Goal: Task Accomplishment & Management: Manage account settings

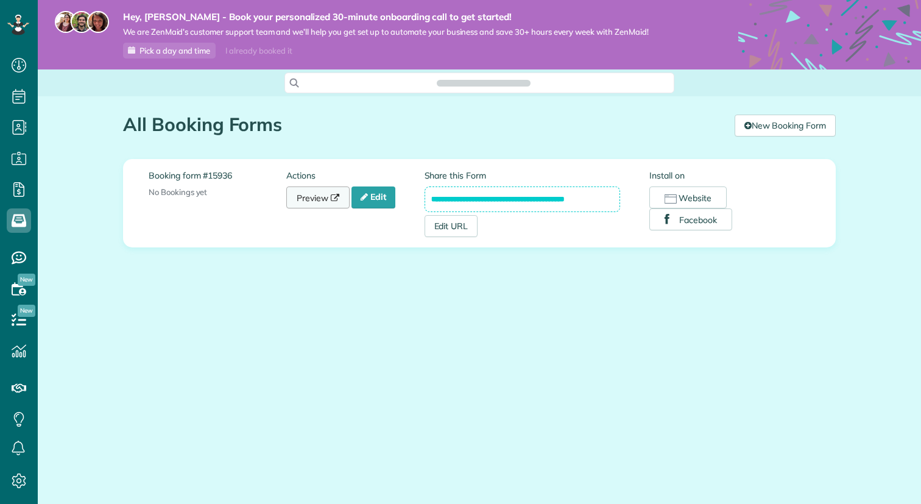
scroll to position [5, 5]
click at [328, 199] on link "Preview" at bounding box center [317, 197] width 63 height 22
click at [378, 195] on link "Edit" at bounding box center [373, 197] width 44 height 22
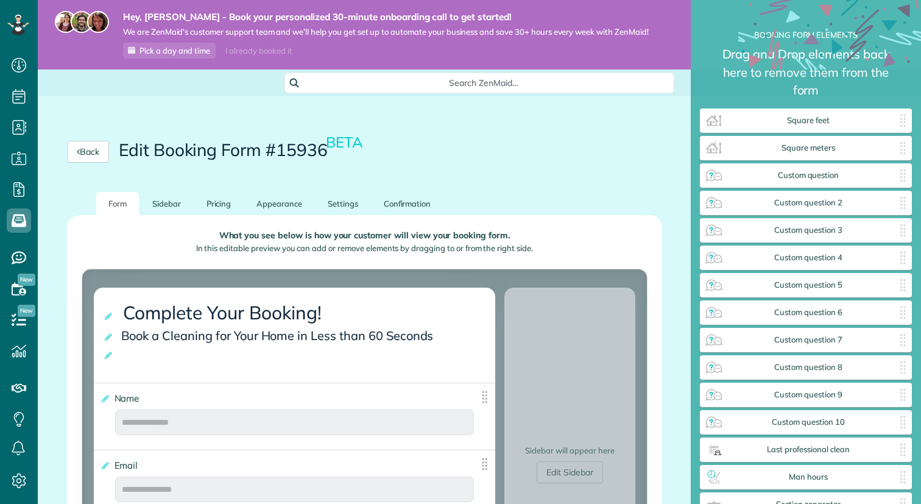
scroll to position [5, 1]
click at [283, 210] on link "Appearance" at bounding box center [279, 204] width 70 height 24
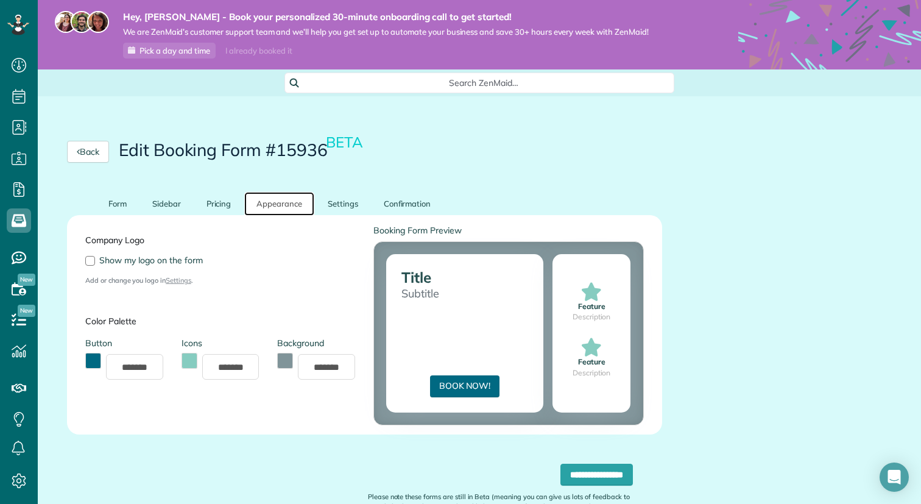
scroll to position [82, 0]
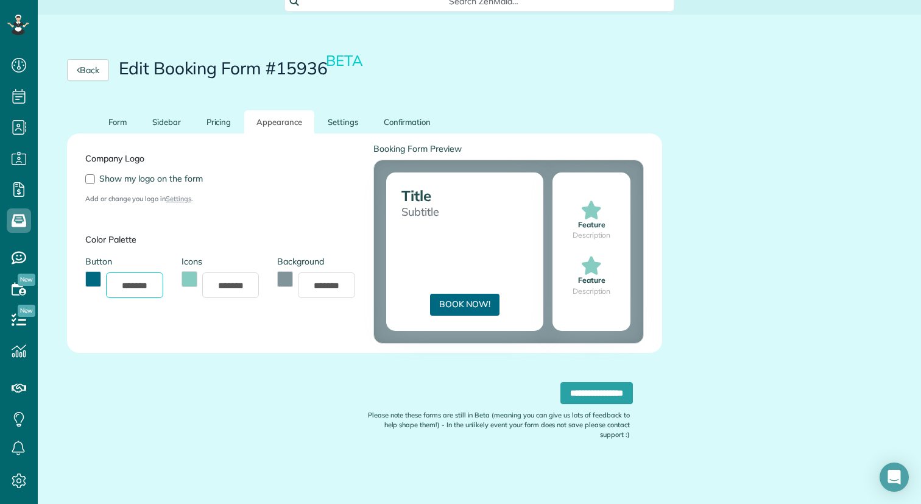
drag, startPoint x: 155, startPoint y: 286, endPoint x: 212, endPoint y: 283, distance: 57.3
click at [121, 286] on input "*******" at bounding box center [134, 285] width 57 height 26
click at [219, 284] on input "*******" at bounding box center [230, 285] width 57 height 26
drag, startPoint x: 238, startPoint y: 285, endPoint x: 250, endPoint y: 285, distance: 12.2
click at [250, 285] on input "*******" at bounding box center [230, 285] width 57 height 26
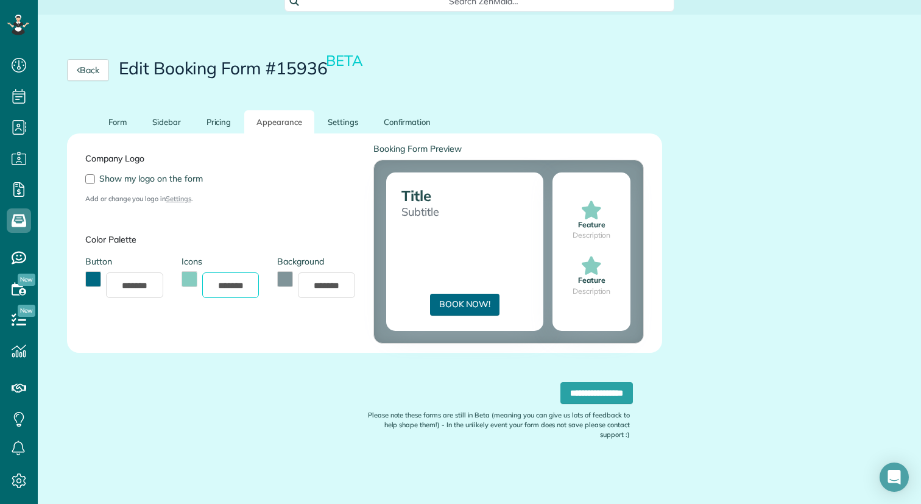
click at [251, 285] on input "*******" at bounding box center [230, 285] width 57 height 26
drag, startPoint x: 250, startPoint y: 285, endPoint x: 217, endPoint y: 288, distance: 33.6
click at [217, 288] on input "*******" at bounding box center [230, 285] width 57 height 26
drag, startPoint x: 347, startPoint y: 284, endPoint x: 314, endPoint y: 286, distance: 32.9
click at [314, 286] on input "*******" at bounding box center [326, 285] width 57 height 26
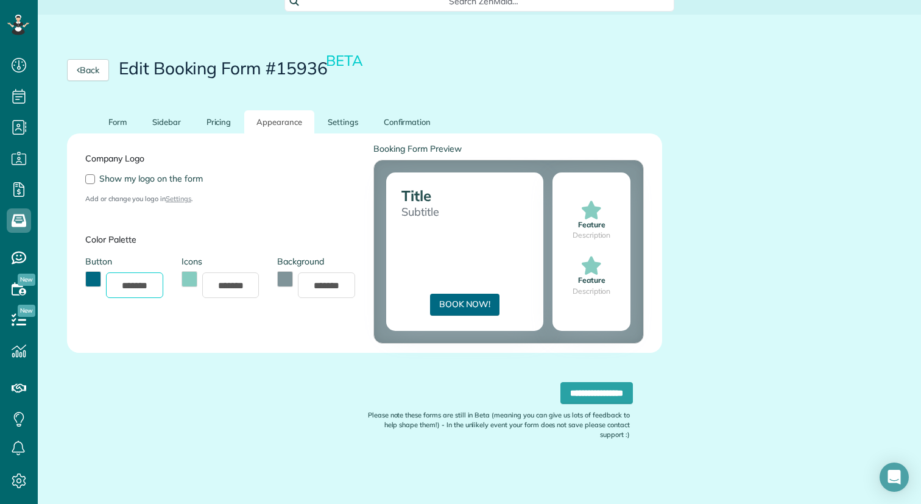
drag, startPoint x: 152, startPoint y: 283, endPoint x: 183, endPoint y: 281, distance: 31.1
click at [122, 284] on input "*******" at bounding box center [134, 285] width 57 height 26
click at [399, 125] on link "Confirmation" at bounding box center [408, 122] width 72 height 24
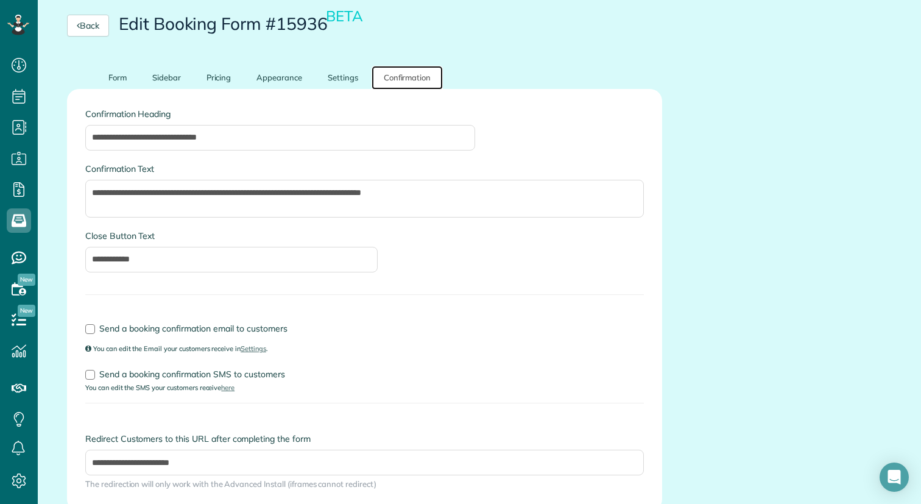
scroll to position [0, 0]
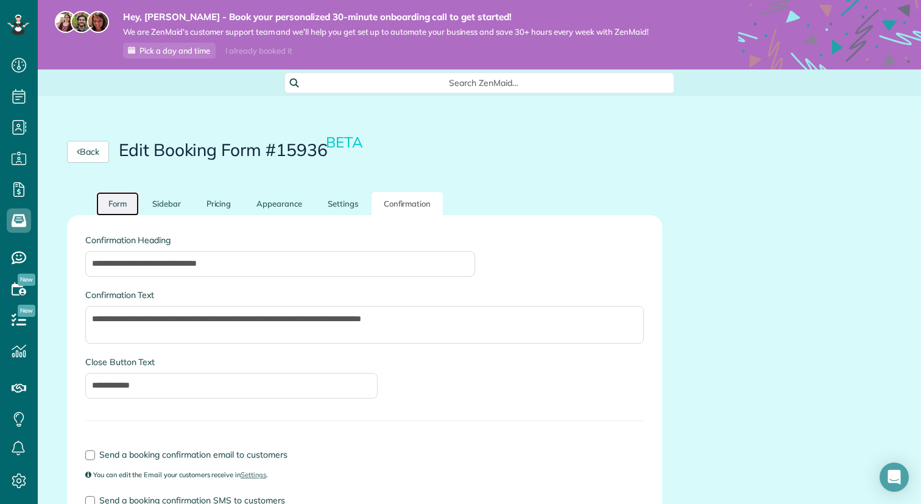
click at [117, 206] on link "Form" at bounding box center [117, 204] width 43 height 24
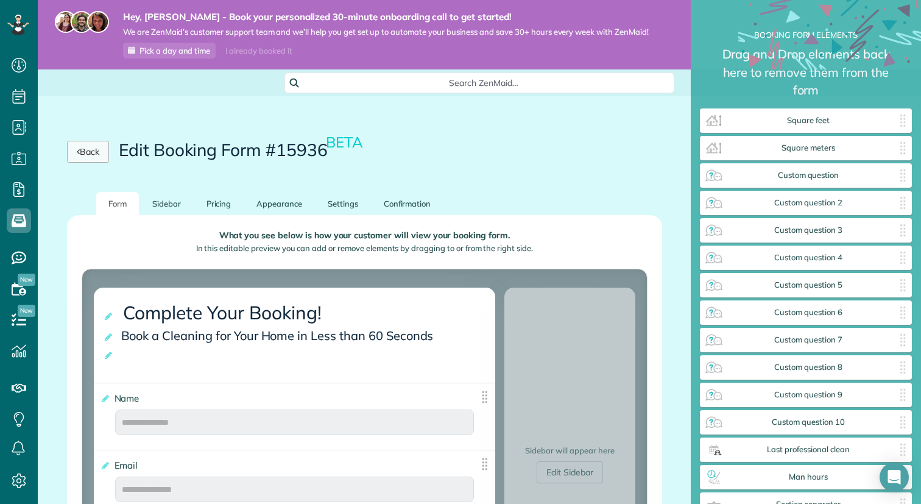
click at [94, 156] on link "Back" at bounding box center [88, 152] width 42 height 22
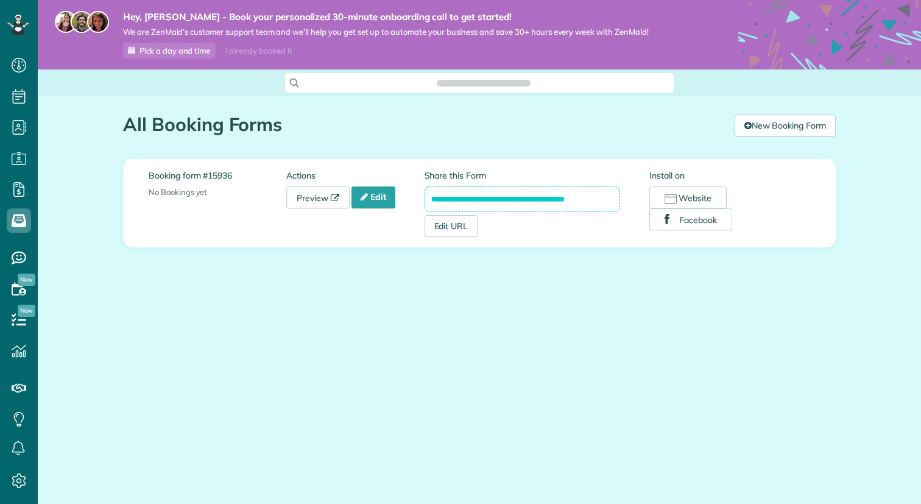
scroll to position [5, 5]
drag, startPoint x: 557, startPoint y: 200, endPoint x: 419, endPoint y: 201, distance: 137.7
click at [419, 201] on div "**********" at bounding box center [480, 203] width 662 height 68
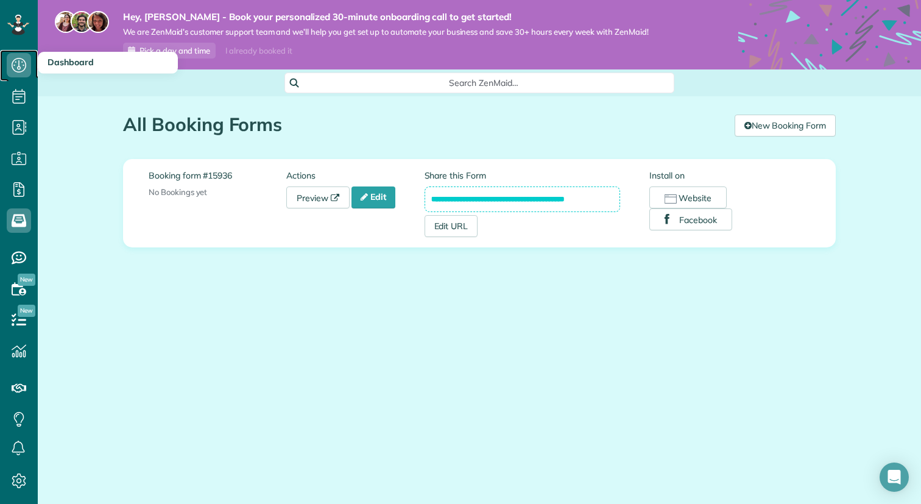
click at [15, 64] on icon at bounding box center [19, 65] width 24 height 24
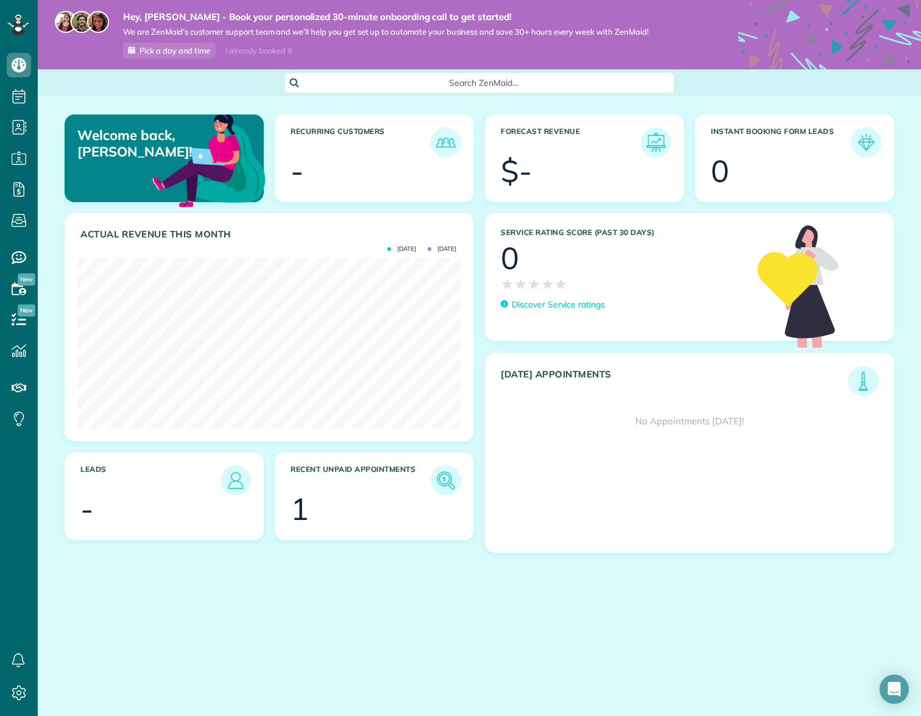
scroll to position [171, 384]
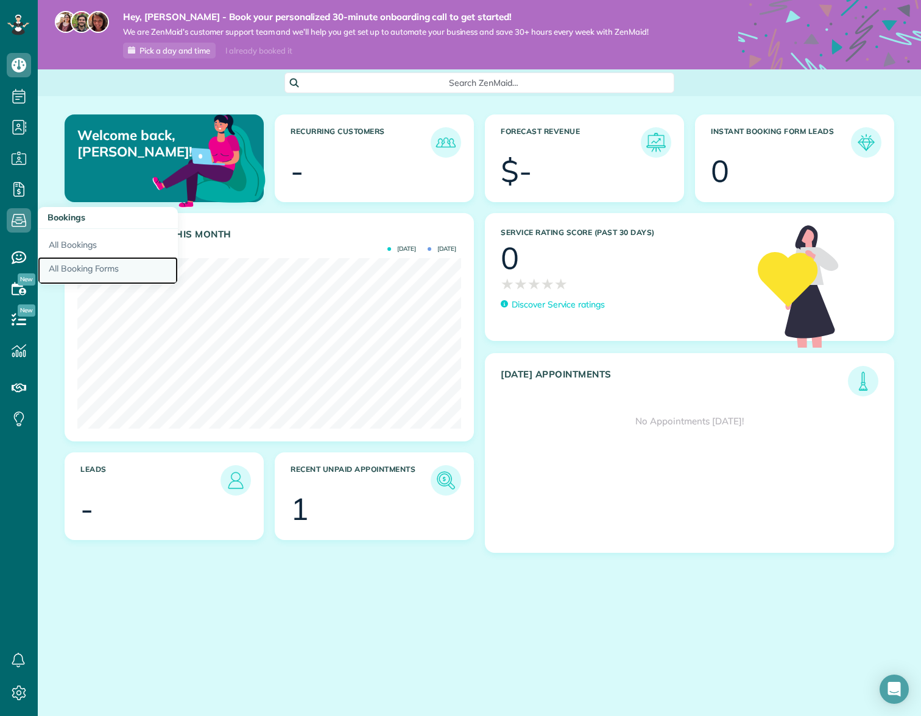
click at [77, 270] on link "All Booking Forms" at bounding box center [108, 271] width 140 height 28
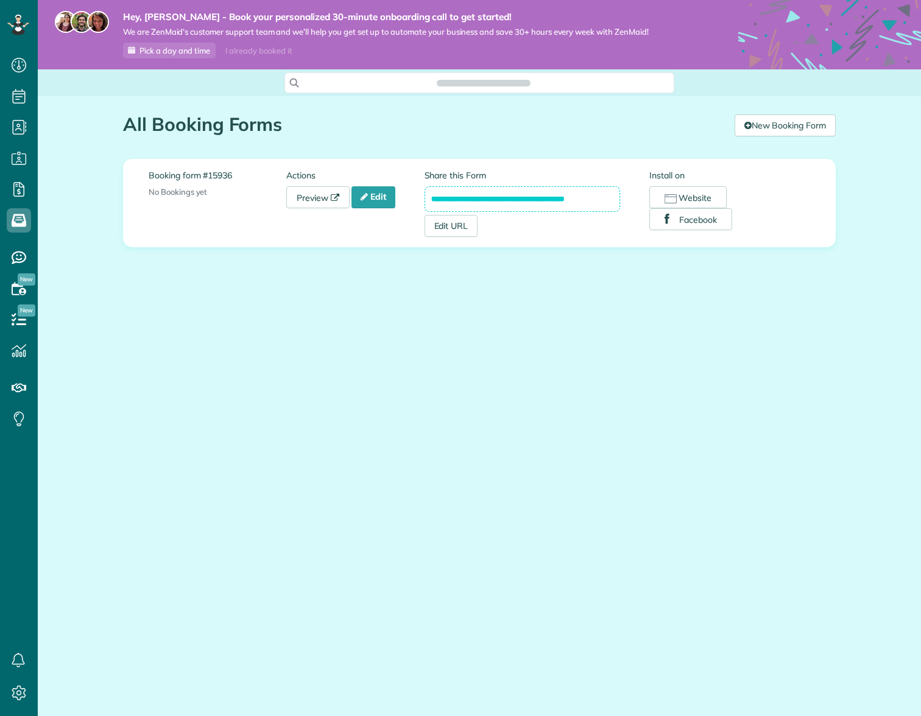
scroll to position [5, 5]
click at [379, 202] on link "Edit" at bounding box center [373, 197] width 44 height 22
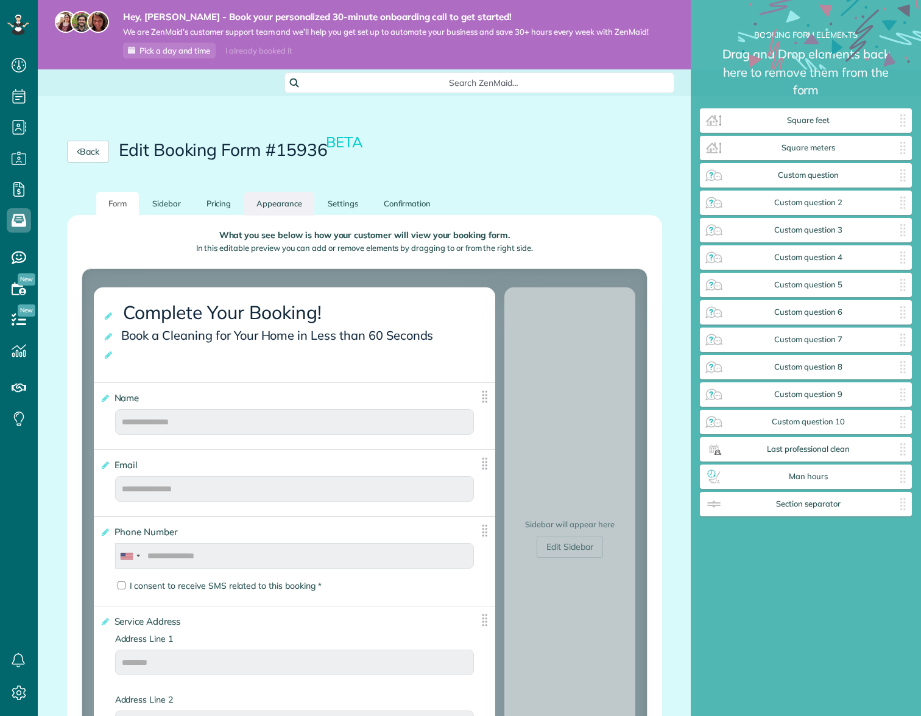
scroll to position [5, 1]
click at [290, 204] on link "Appearance" at bounding box center [279, 204] width 70 height 24
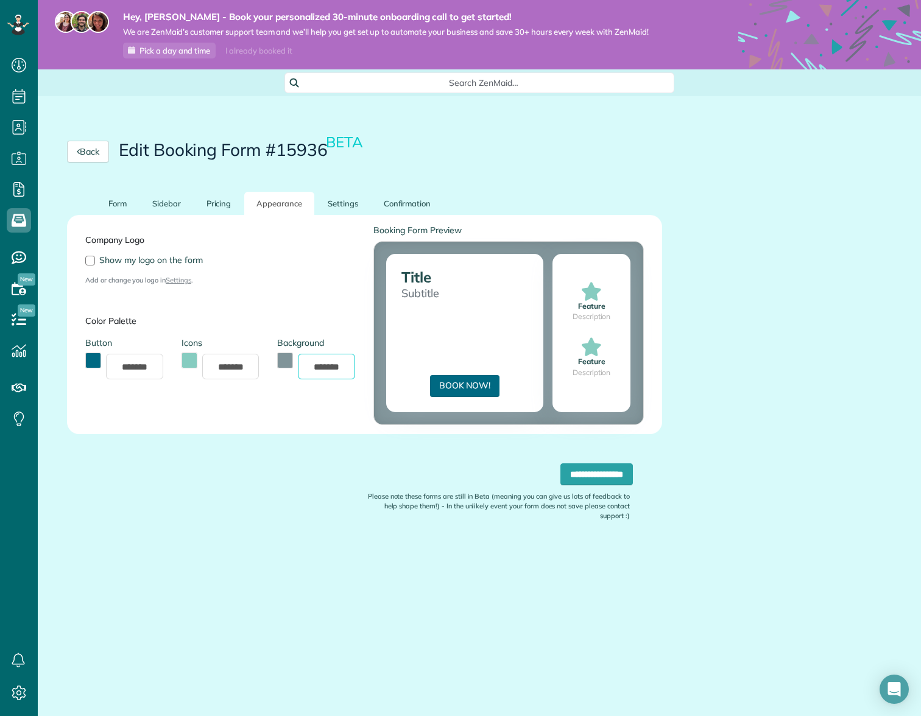
drag, startPoint x: 344, startPoint y: 367, endPoint x: 315, endPoint y: 367, distance: 29.2
click at [315, 367] on input "*******" at bounding box center [326, 367] width 57 height 26
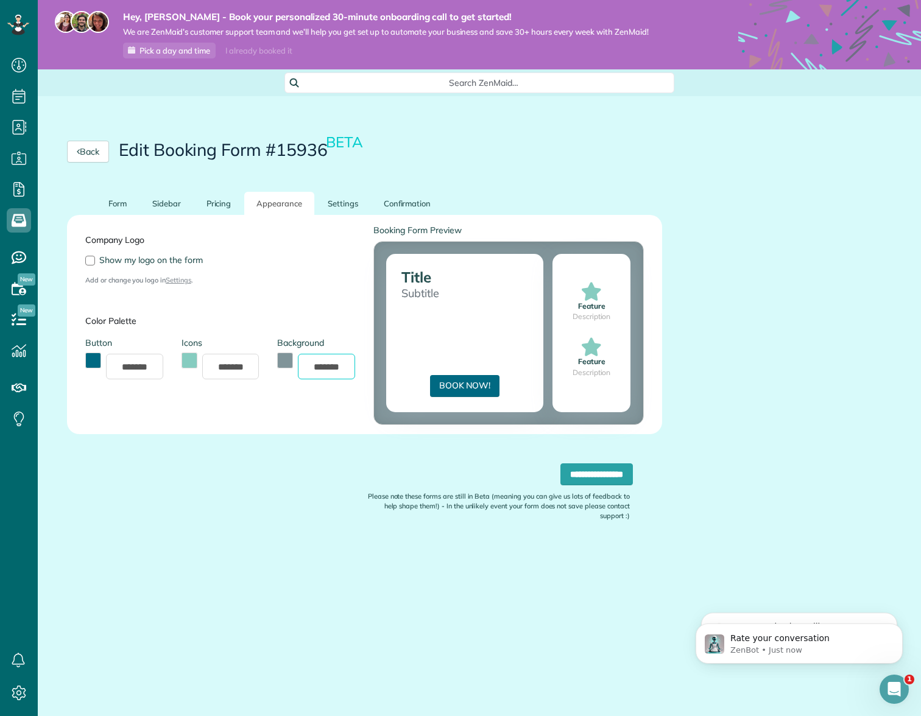
scroll to position [0, 0]
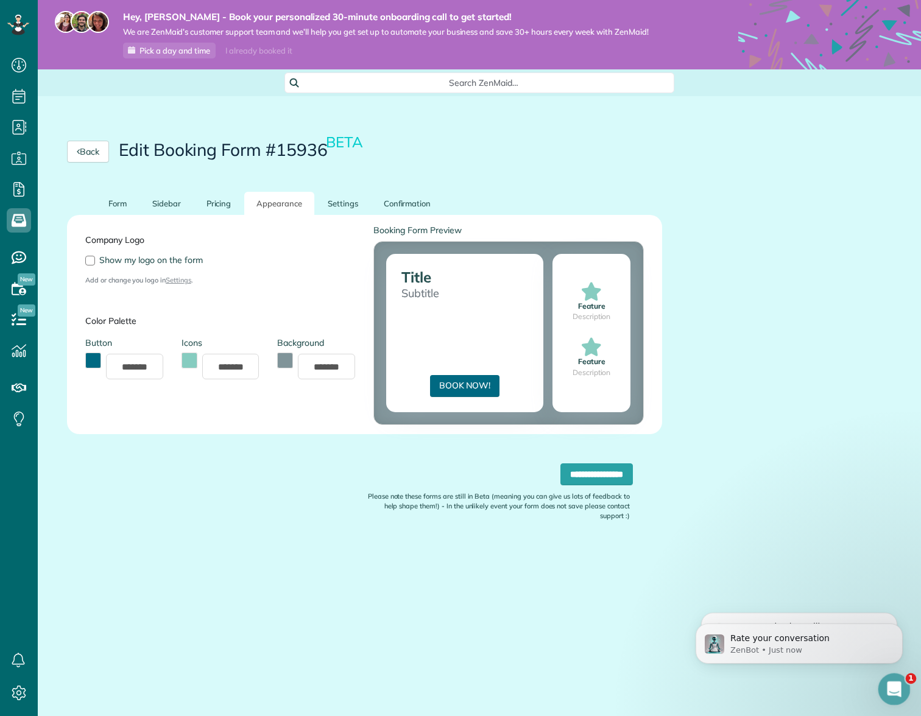
click at [888, 691] on icon "Open Intercom Messenger" at bounding box center [893, 688] width 20 height 20
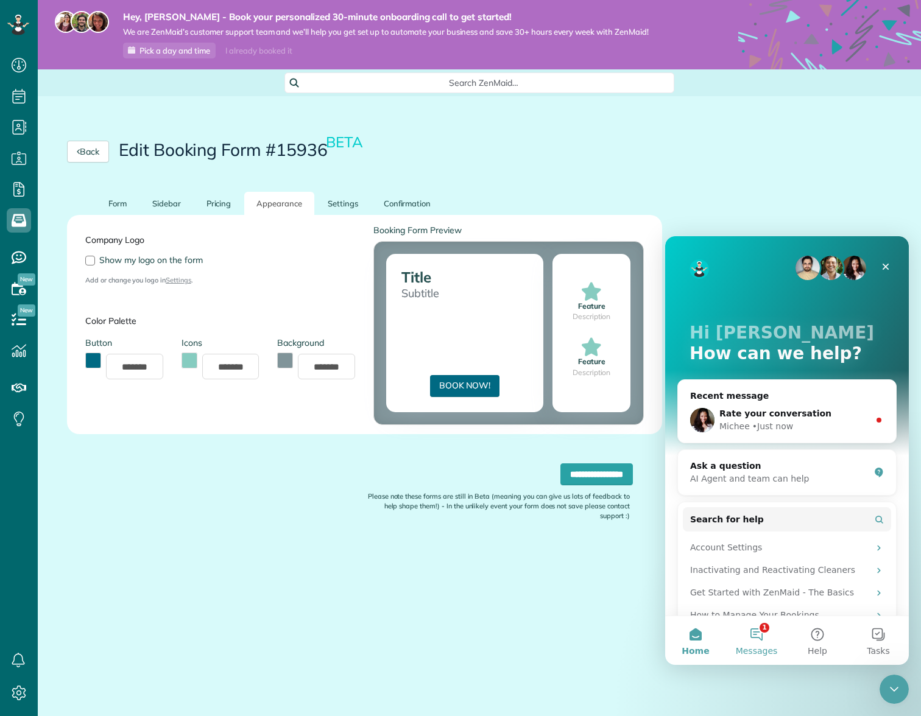
click at [761, 644] on button "1 Messages" at bounding box center [756, 640] width 61 height 49
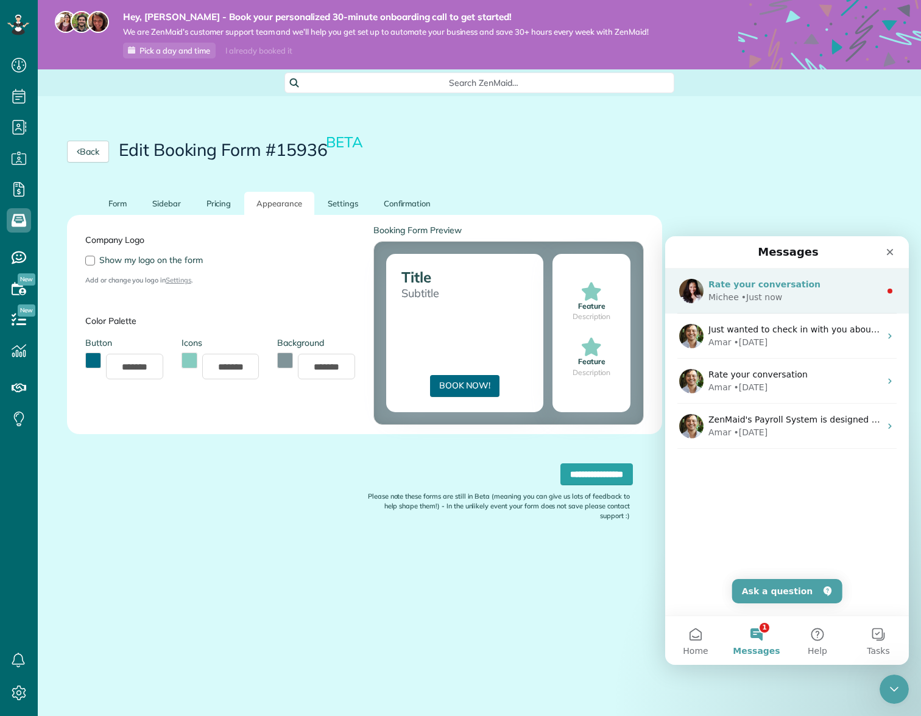
click at [800, 303] on div "Michee • Just now" at bounding box center [794, 297] width 172 height 13
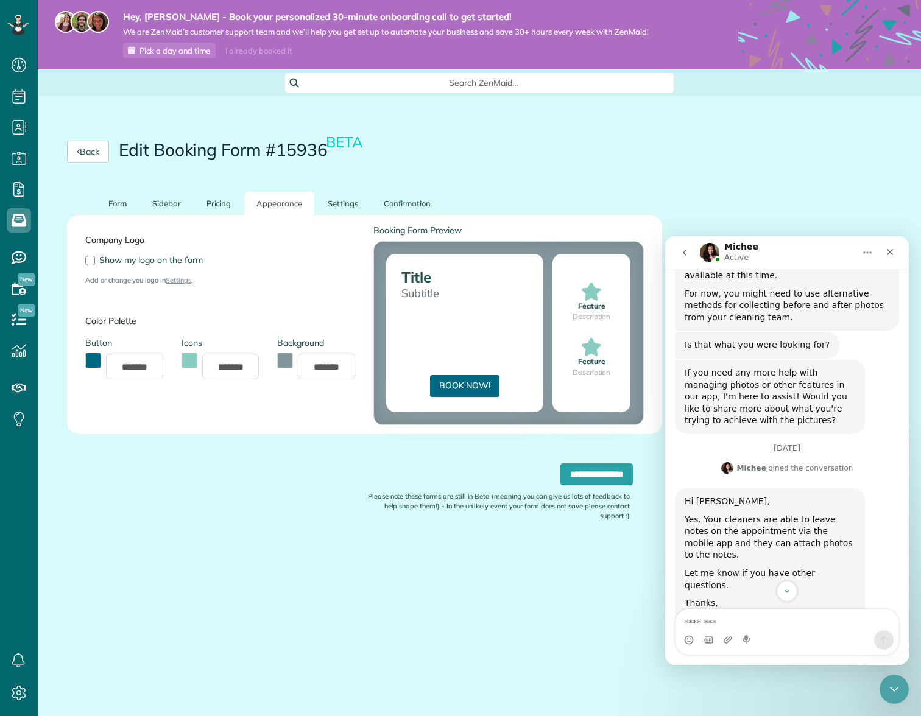
scroll to position [572, 0]
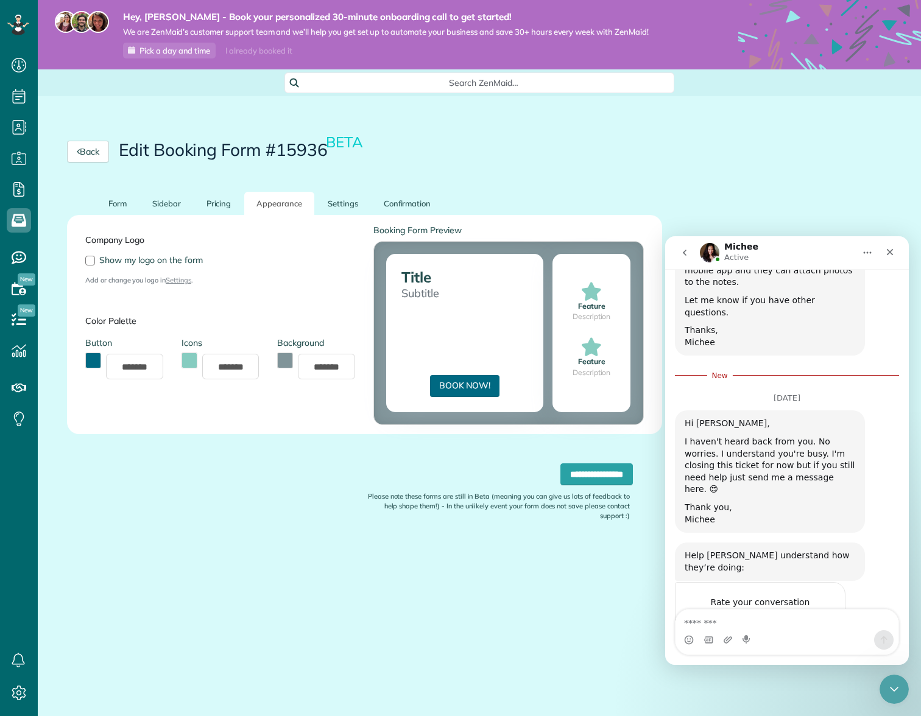
click at [774, 626] on textarea "Message…" at bounding box center [787, 620] width 223 height 21
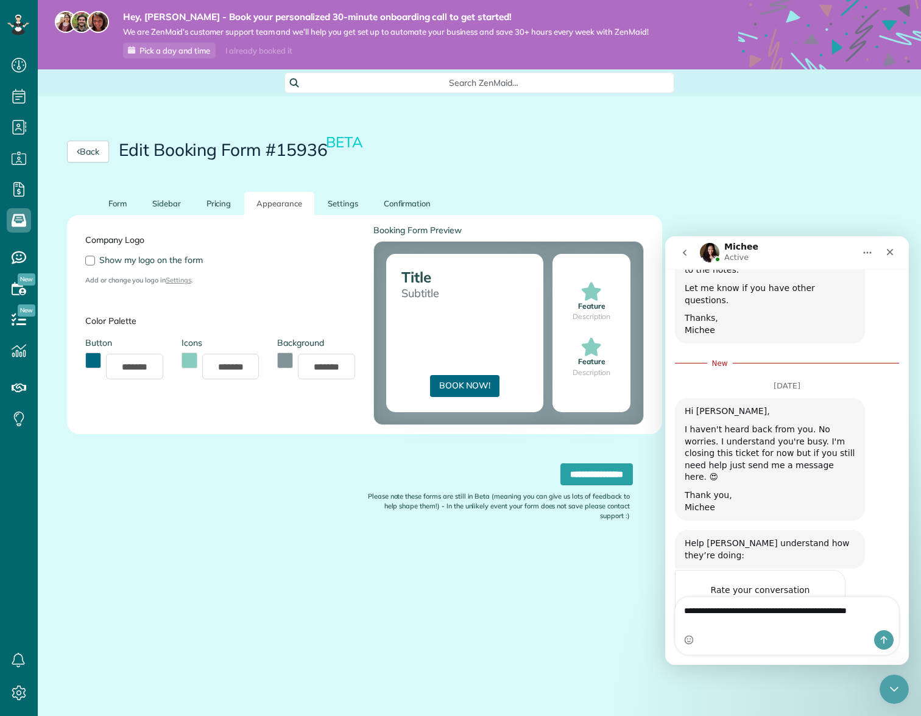
type textarea "**********"
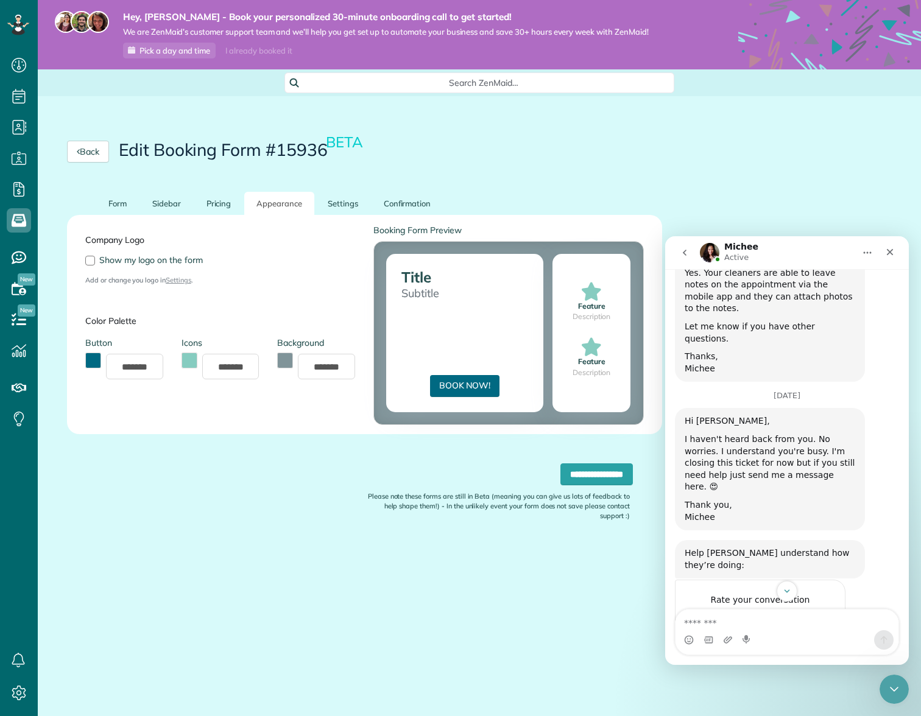
scroll to position [592, 0]
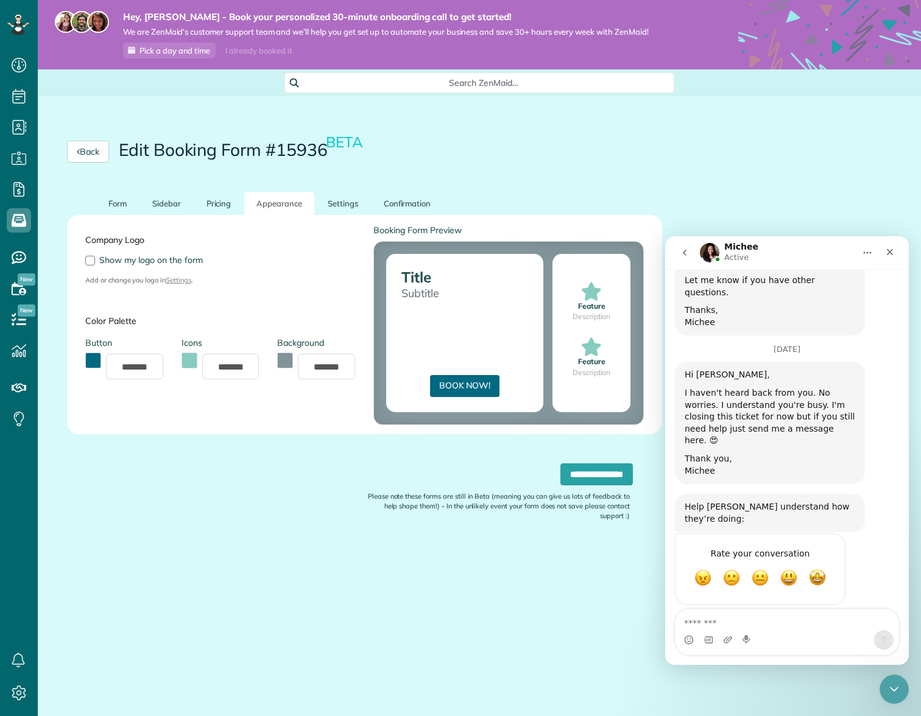
click at [757, 620] on textarea "Message…" at bounding box center [787, 620] width 223 height 21
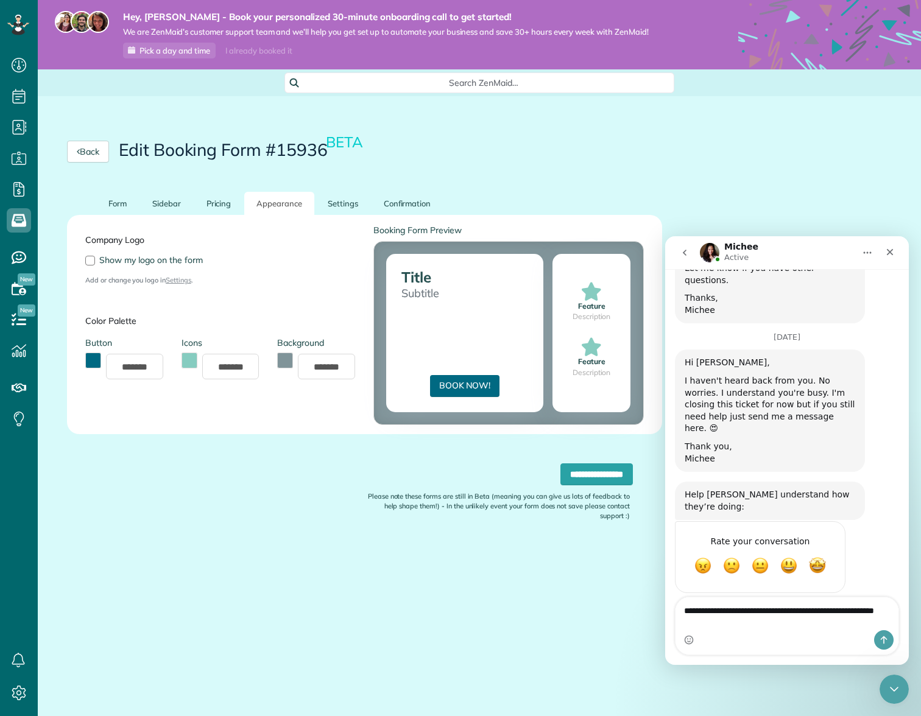
type textarea "**********"
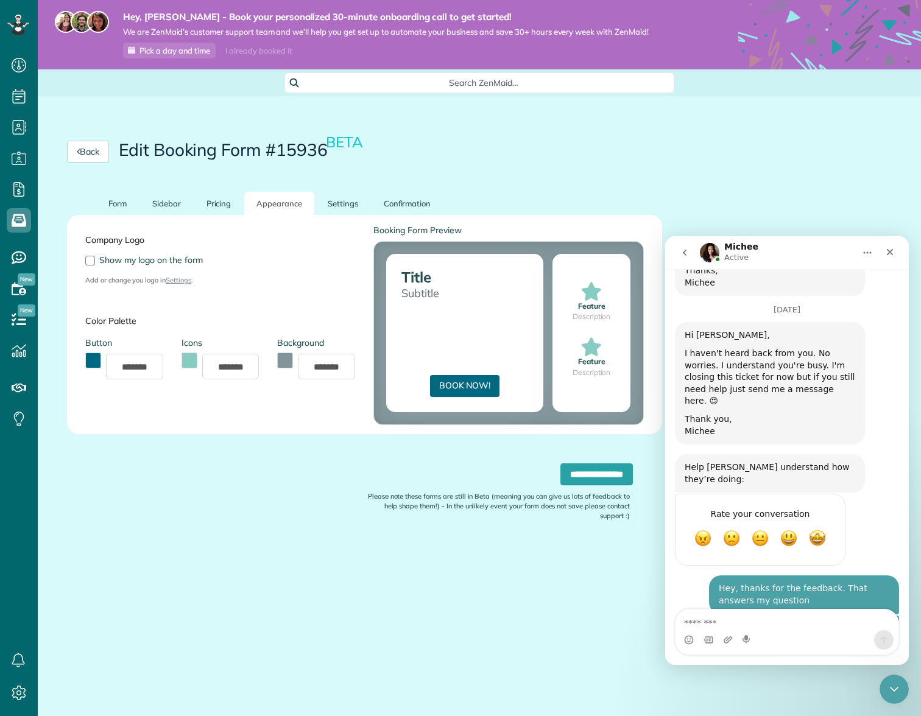
click at [733, 625] on textarea "Message…" at bounding box center [787, 620] width 223 height 21
click at [747, 613] on textarea "Message…" at bounding box center [787, 620] width 223 height 21
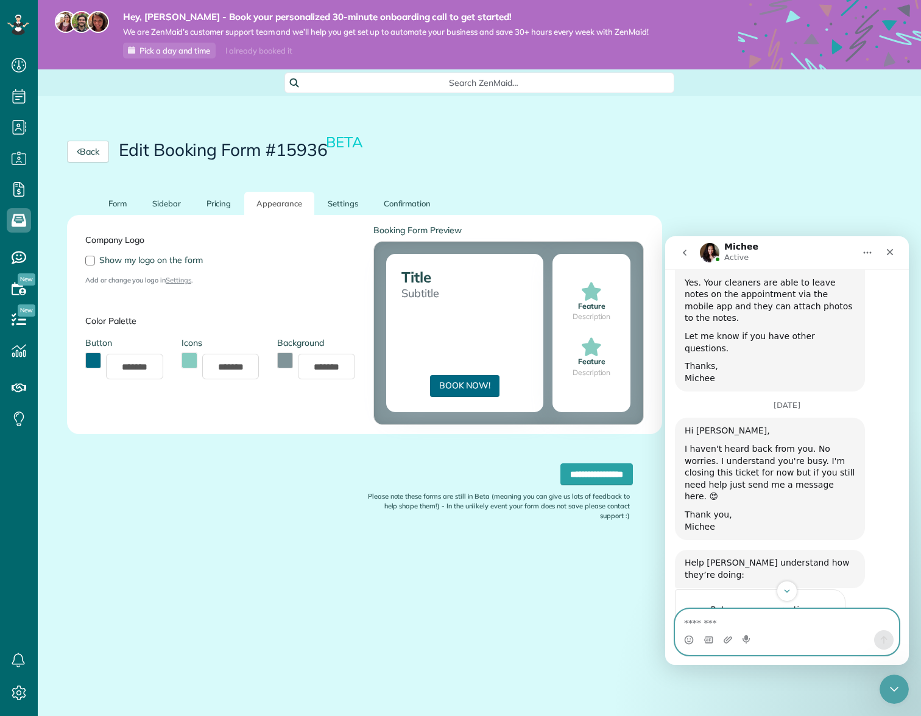
scroll to position [632, 0]
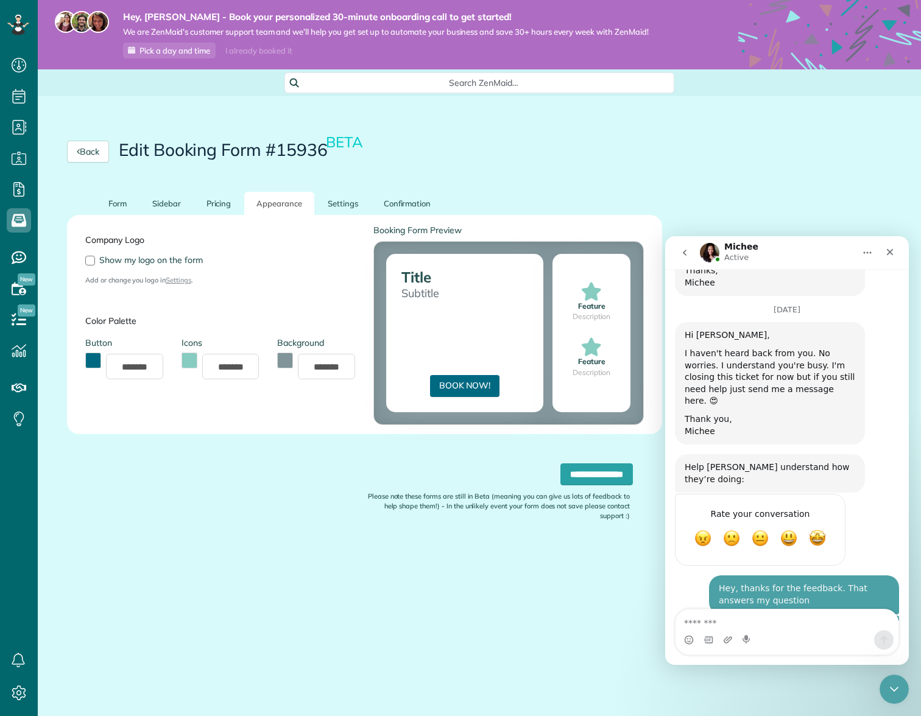
click at [684, 253] on icon "go back" at bounding box center [685, 253] width 4 height 6
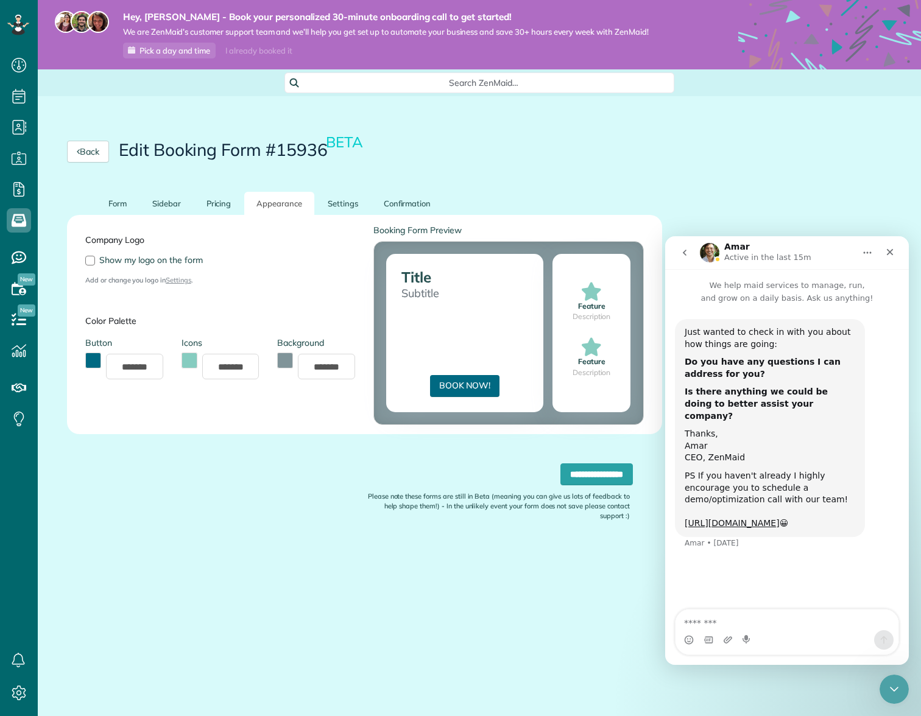
click at [680, 252] on icon "go back" at bounding box center [685, 253] width 10 height 10
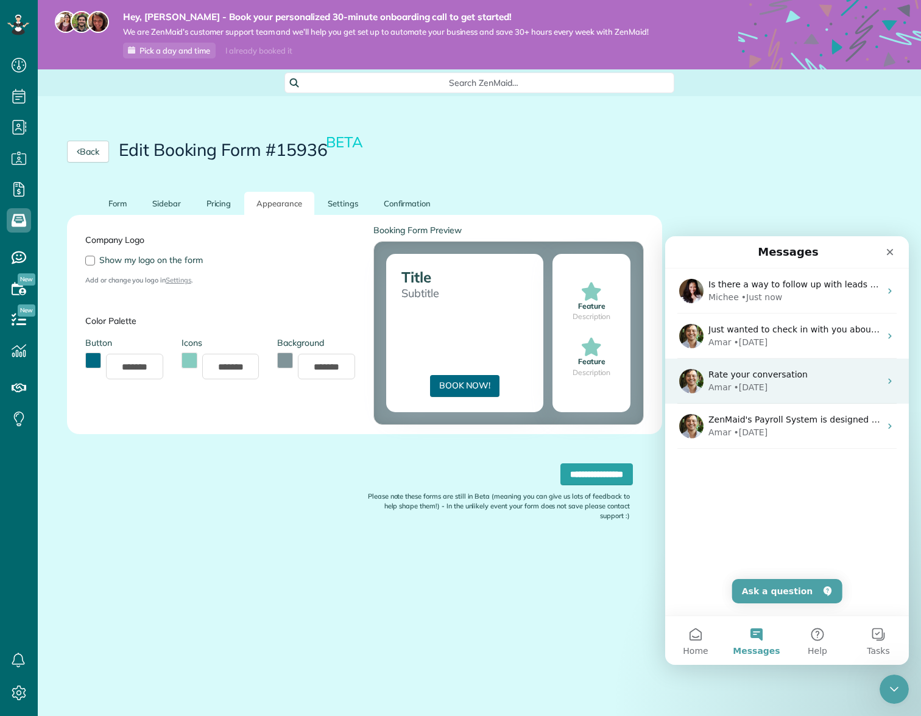
click at [821, 387] on div "Amar • 3d ago" at bounding box center [794, 387] width 172 height 13
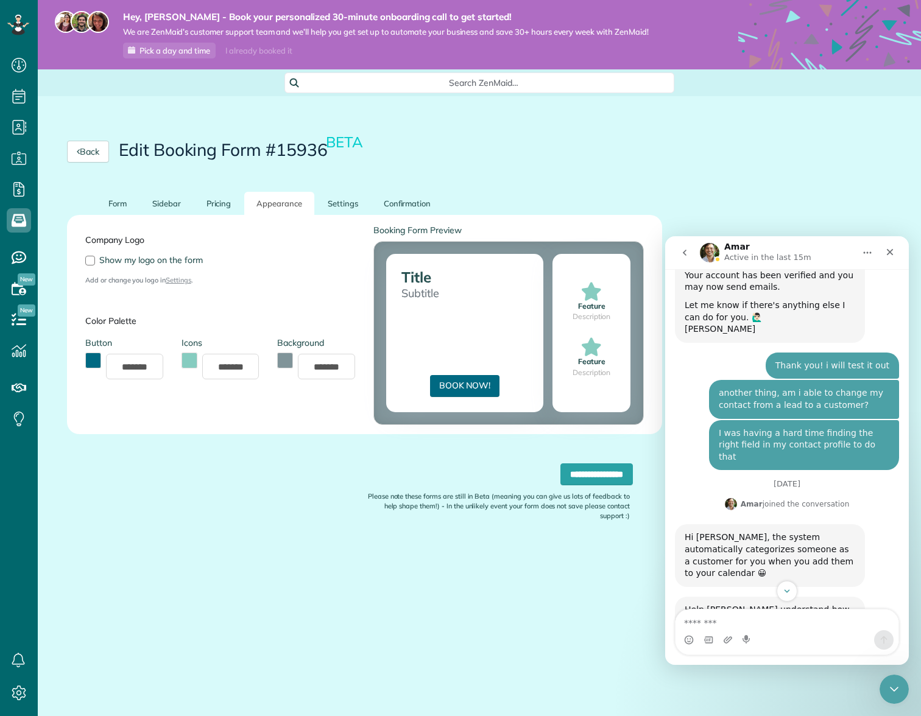
scroll to position [707, 0]
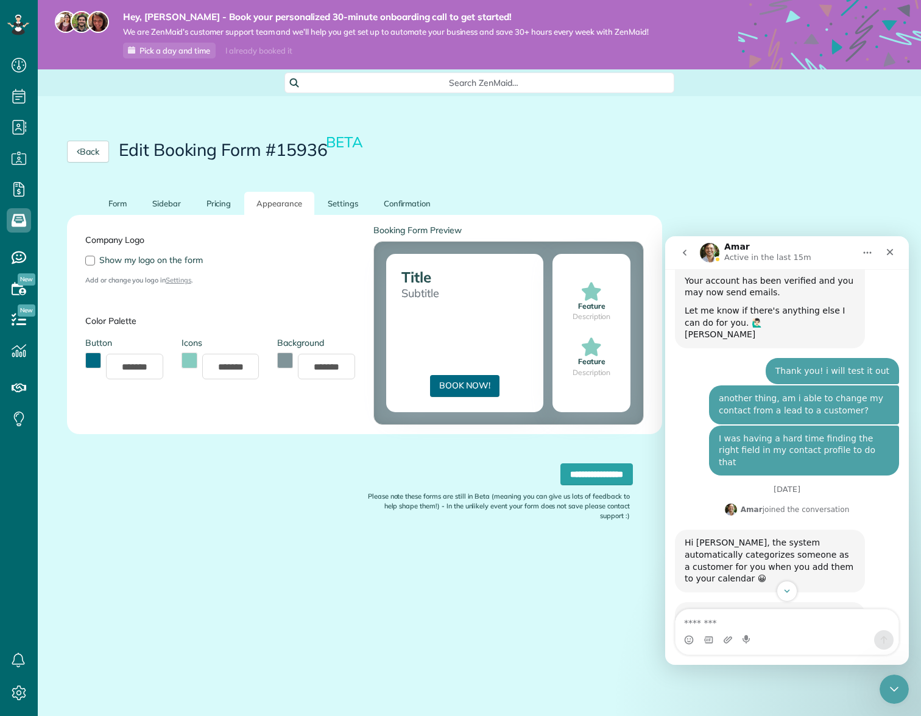
click at [684, 248] on icon "go back" at bounding box center [685, 253] width 10 height 10
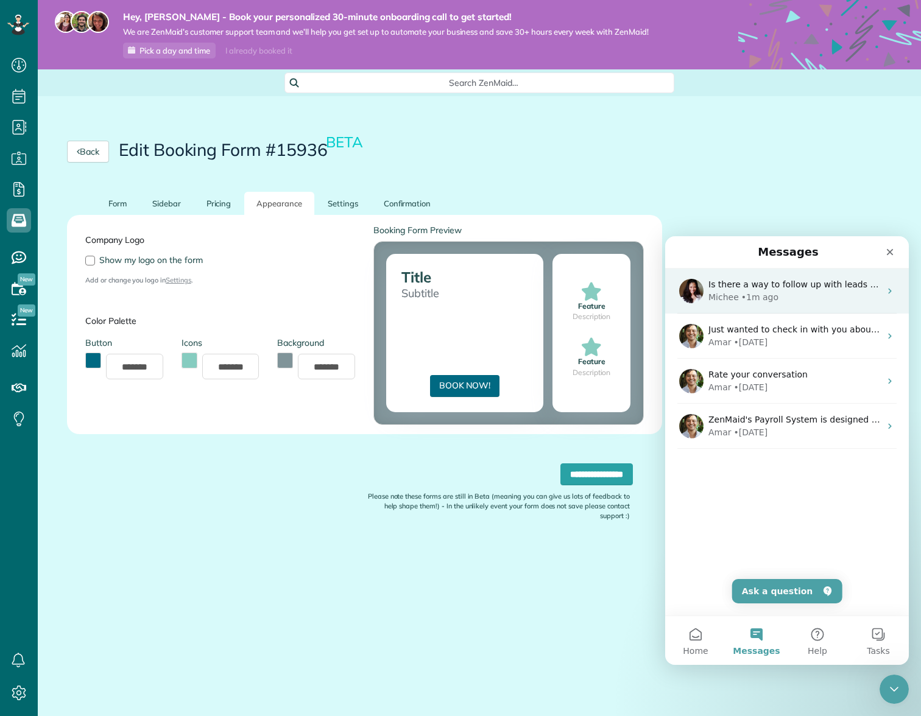
click at [786, 289] on span "Is there a way to follow up with leads automatically via email?" at bounding box center [841, 285] width 266 height 10
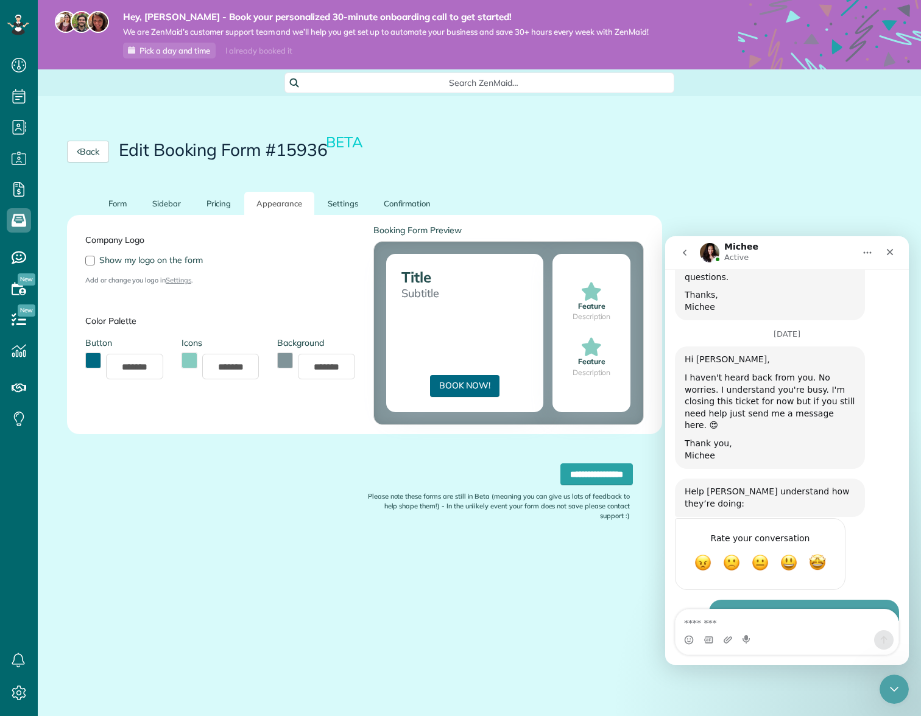
scroll to position [632, 0]
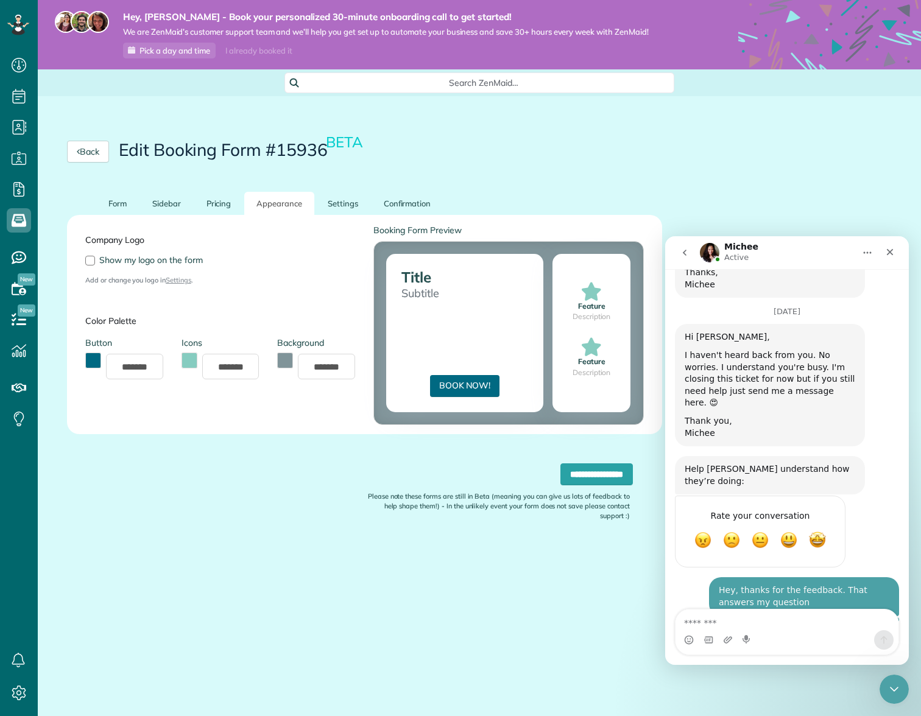
click at [711, 252] on img "Intercom messenger" at bounding box center [709, 252] width 19 height 19
click at [872, 253] on button "Home" at bounding box center [867, 252] width 23 height 23
click at [863, 394] on div "Hi Mathias, I haven't heard back from you. No worries. I understand you're busy…" at bounding box center [787, 390] width 224 height 132
click at [893, 255] on icon "Close" at bounding box center [890, 252] width 10 height 10
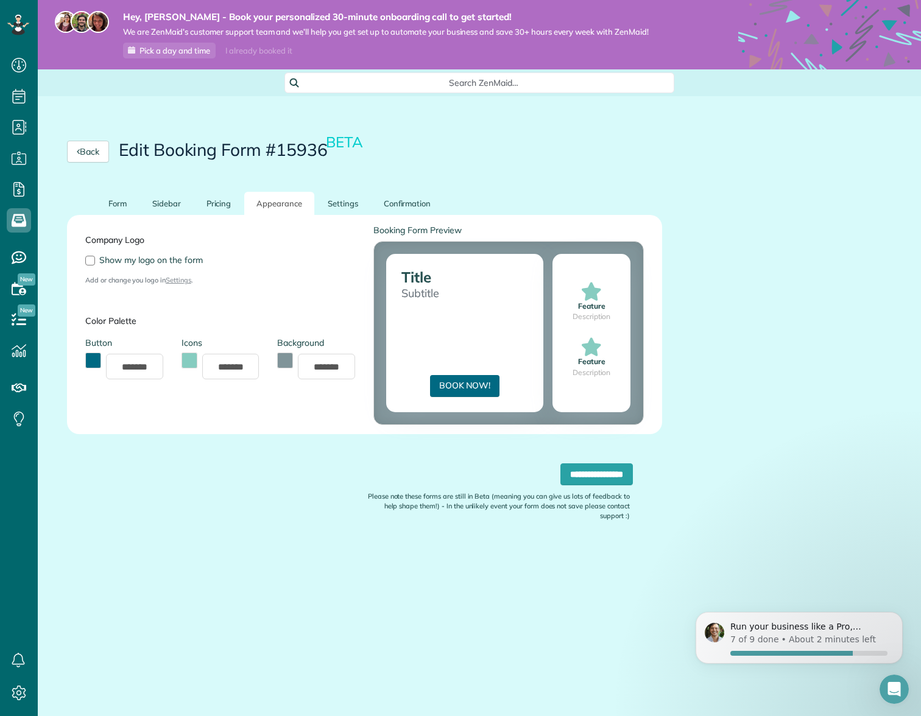
scroll to position [0, 0]
click at [27, 59] on icon at bounding box center [19, 65] width 24 height 24
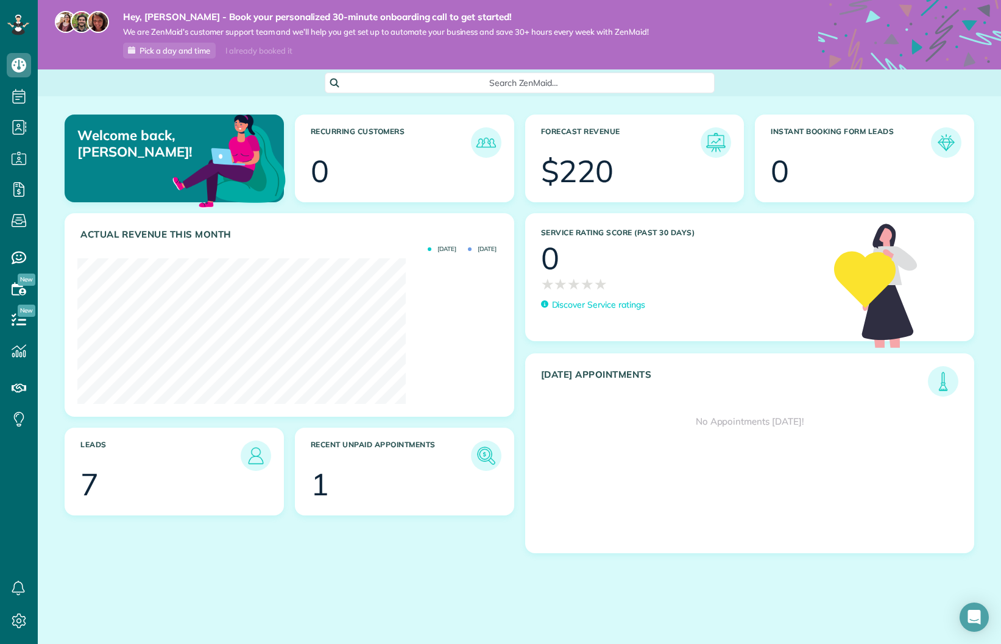
scroll to position [188, 423]
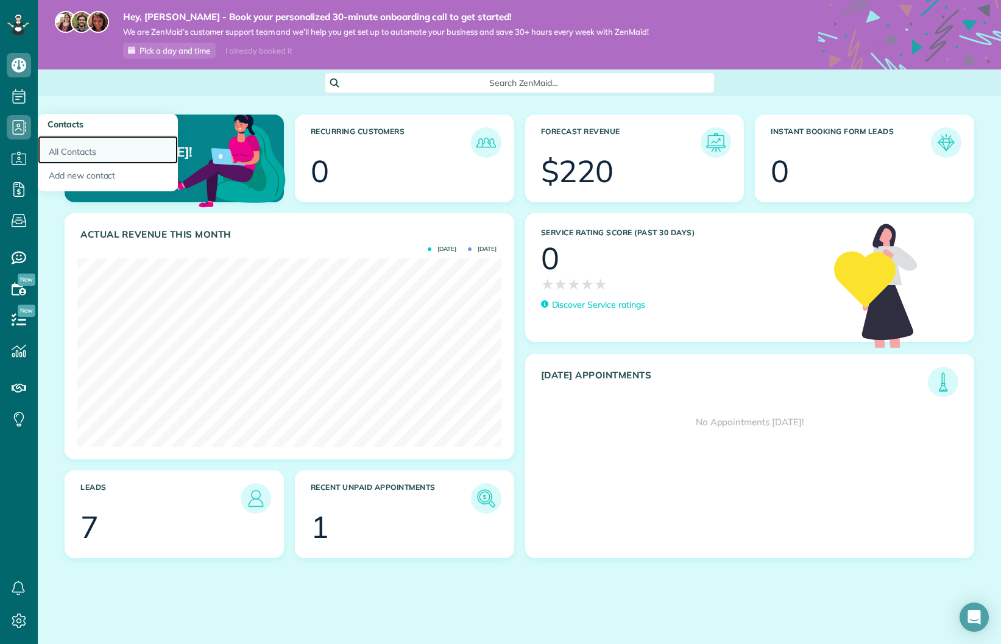
click at [69, 153] on link "All Contacts" at bounding box center [108, 150] width 140 height 28
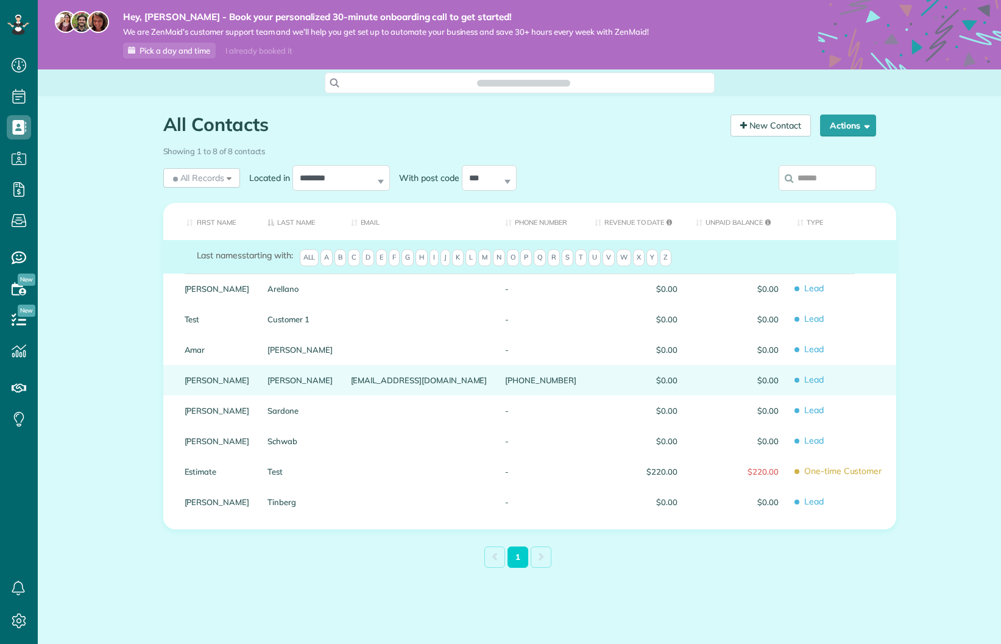
scroll to position [5, 5]
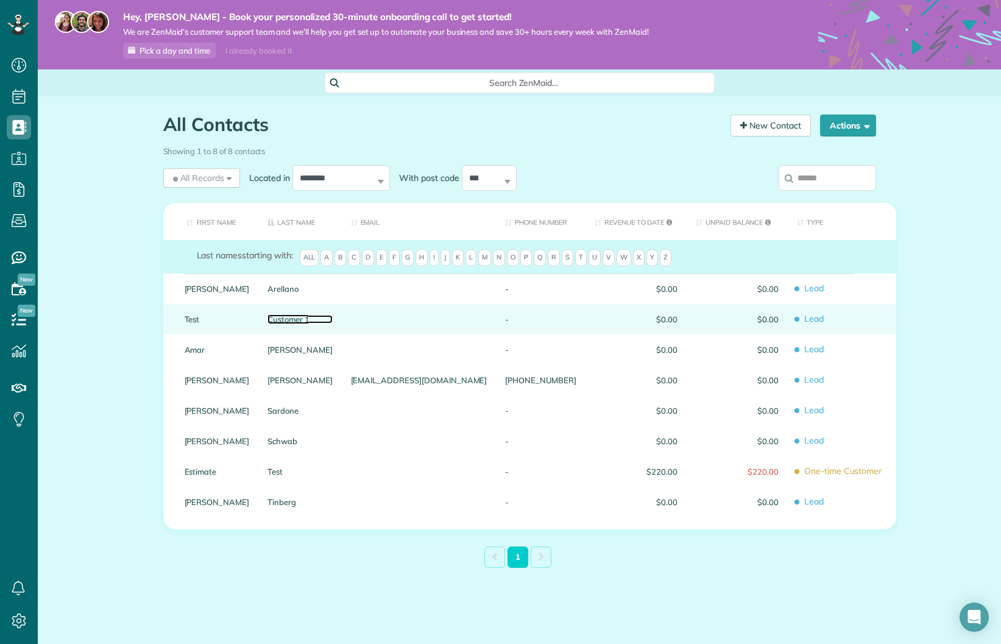
click at [306, 317] on link "Customer 1" at bounding box center [299, 319] width 65 height 9
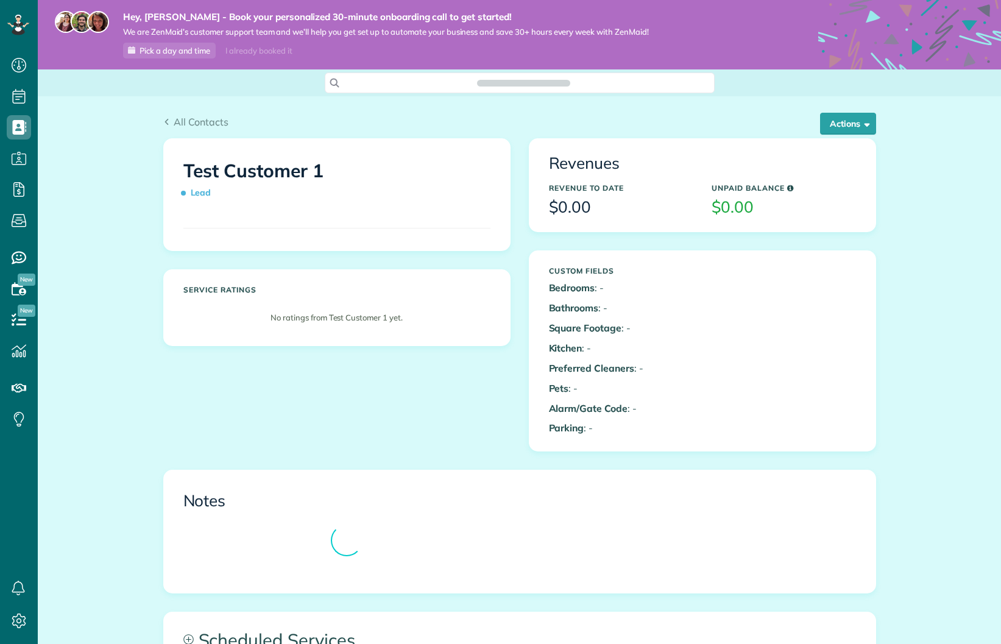
scroll to position [5, 5]
click at [855, 121] on button "Actions" at bounding box center [848, 124] width 56 height 22
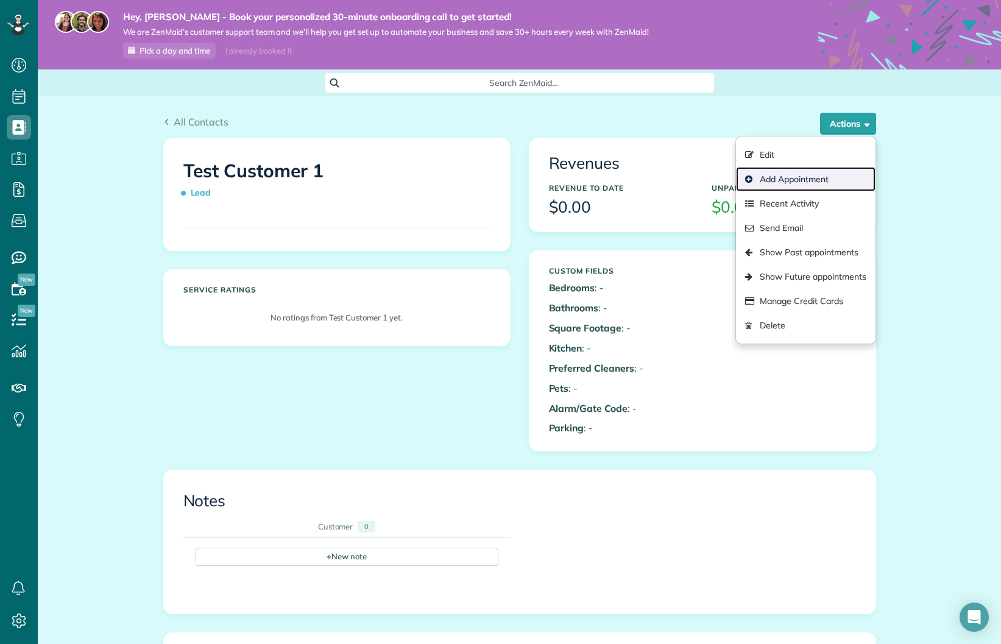
click at [818, 181] on link "Add Appointment" at bounding box center [805, 179] width 139 height 24
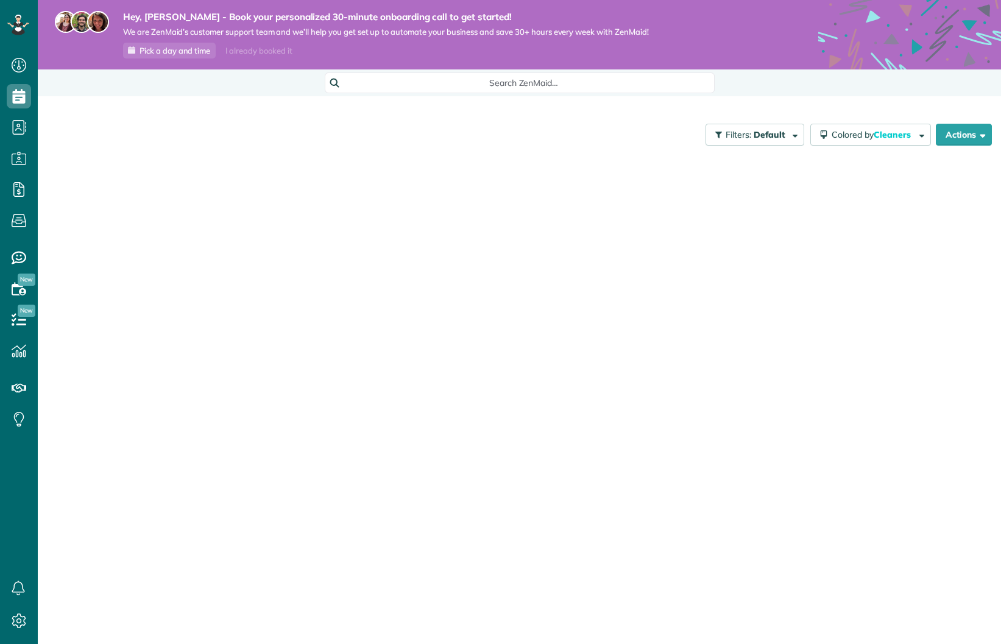
scroll to position [5, 5]
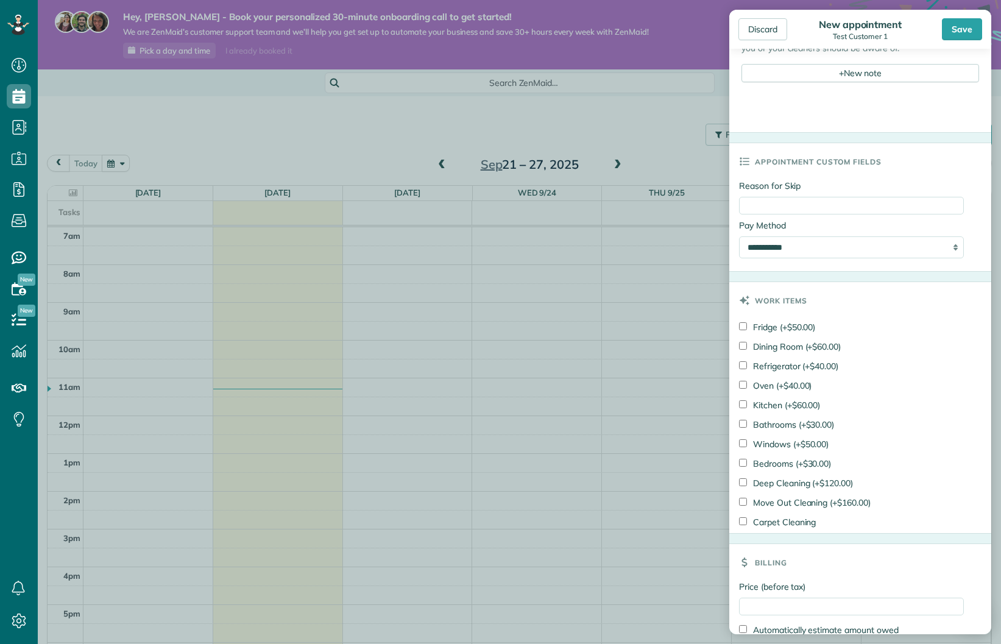
scroll to position [762, 0]
click at [448, 395] on div "Discard New appointment Test Customer 1 Save Status Active Leads Estimate Stand…" at bounding box center [500, 322] width 1001 height 644
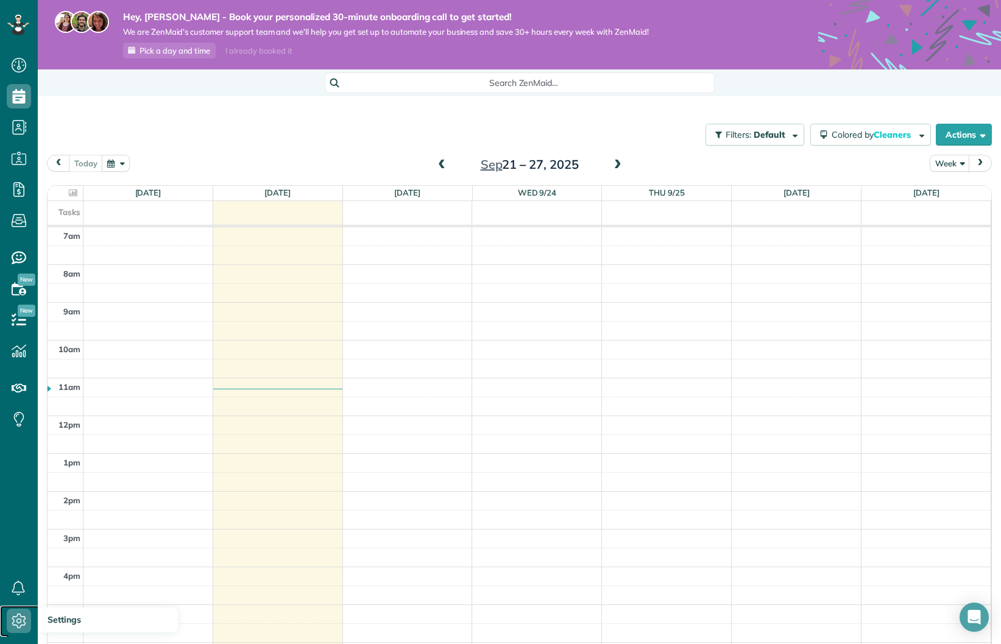
click at [27, 623] on icon at bounding box center [19, 621] width 24 height 24
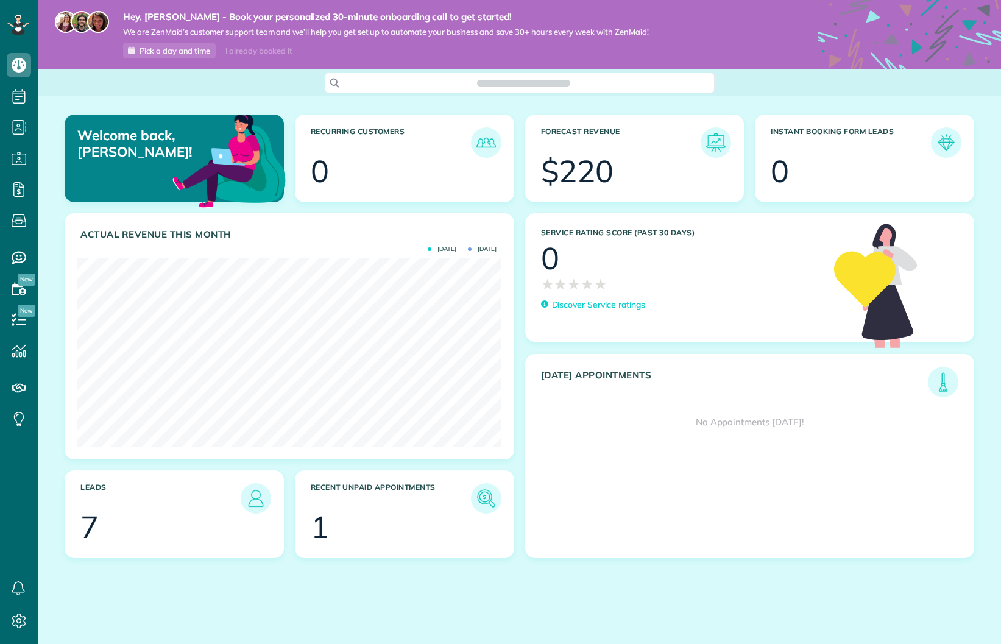
scroll to position [188, 423]
click at [186, 53] on span "Pick a day and time" at bounding box center [174, 51] width 71 height 10
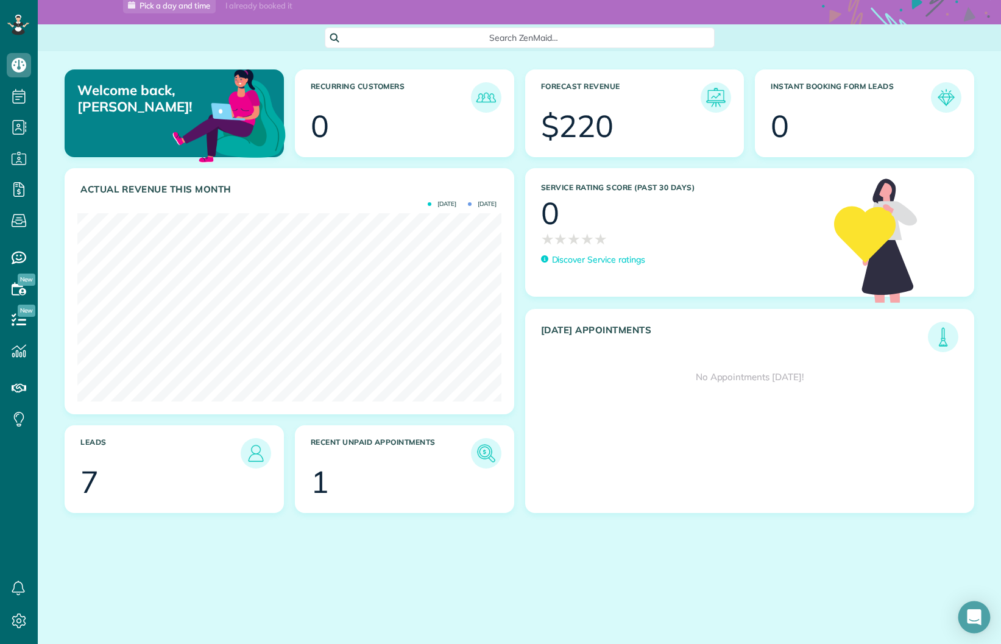
click at [978, 618] on icon "Open Intercom Messenger" at bounding box center [974, 617] width 14 height 16
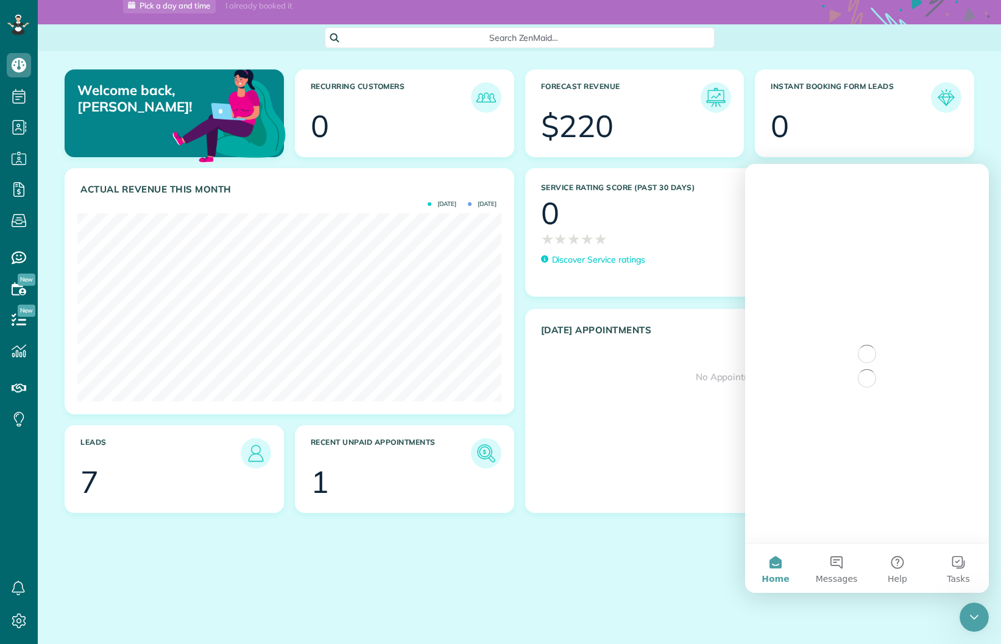
scroll to position [0, 0]
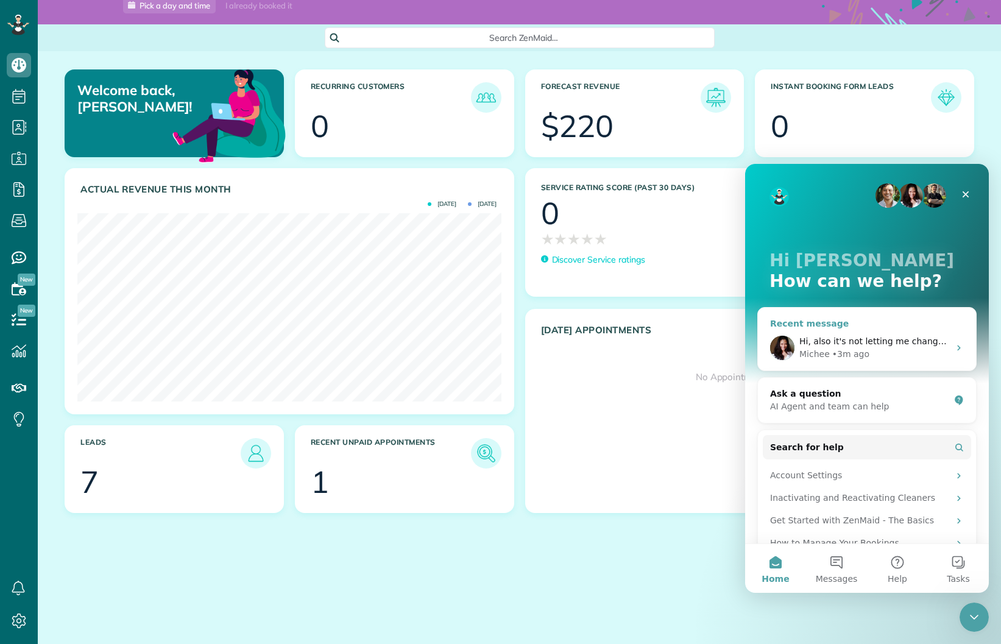
click at [886, 335] on div "Hi, also it's not letting me change my work items. It keeps telling me somethin…" at bounding box center [874, 341] width 150 height 13
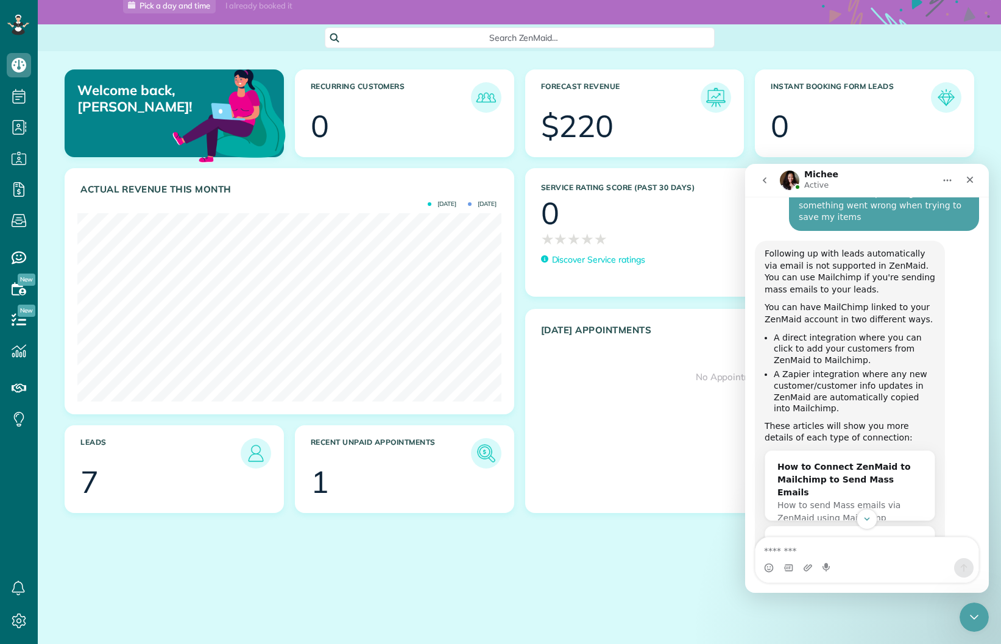
scroll to position [1049, 0]
click at [831, 459] on div "How to Connect ZenMaid to Mailchimp to Send Mass Emails" at bounding box center [849, 478] width 145 height 38
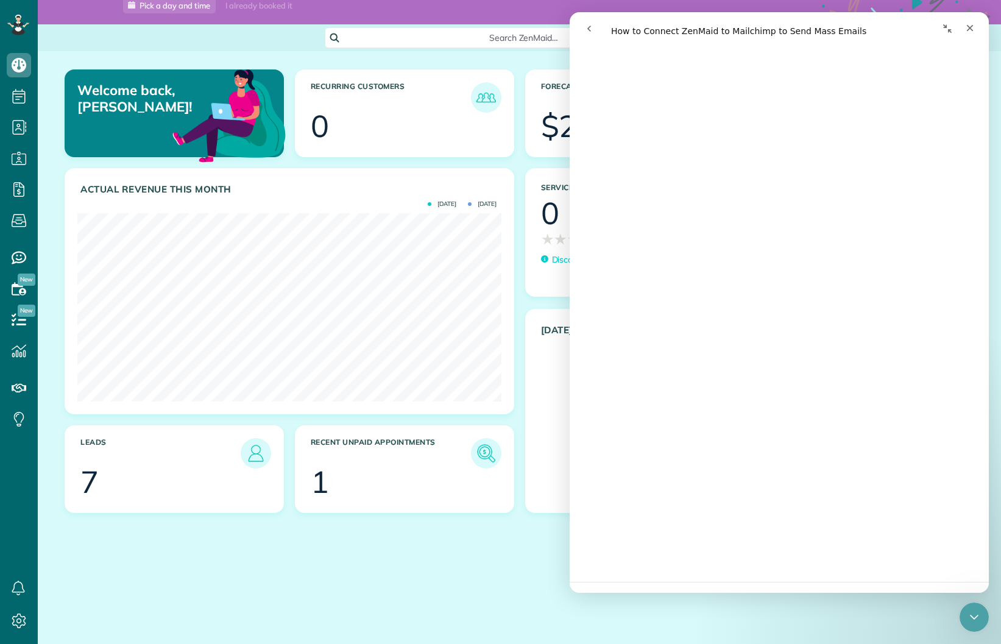
scroll to position [2105, 0]
click at [592, 31] on icon "go back" at bounding box center [589, 29] width 10 height 10
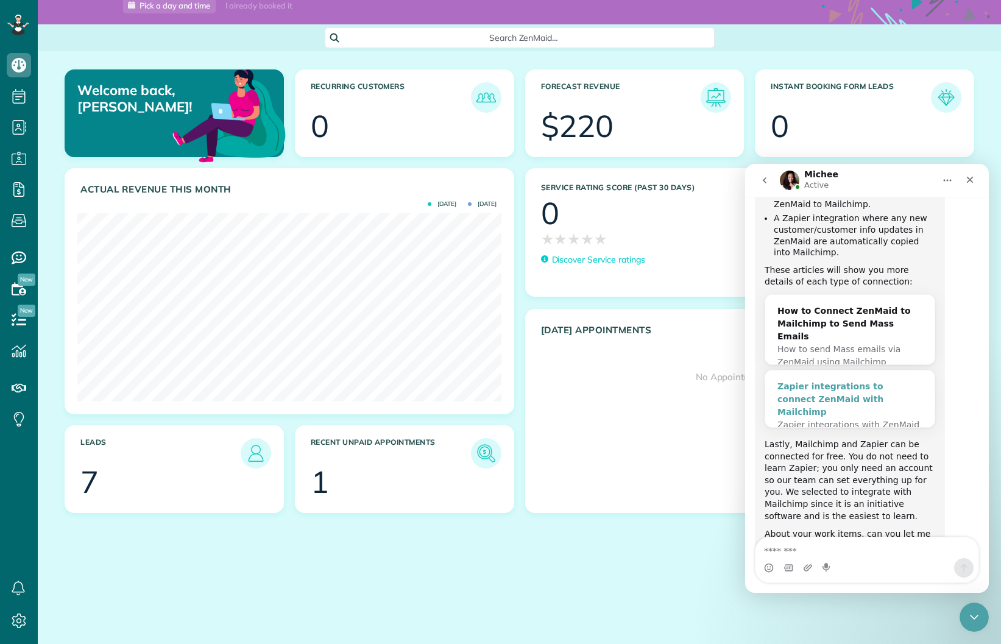
scroll to position [1216, 0]
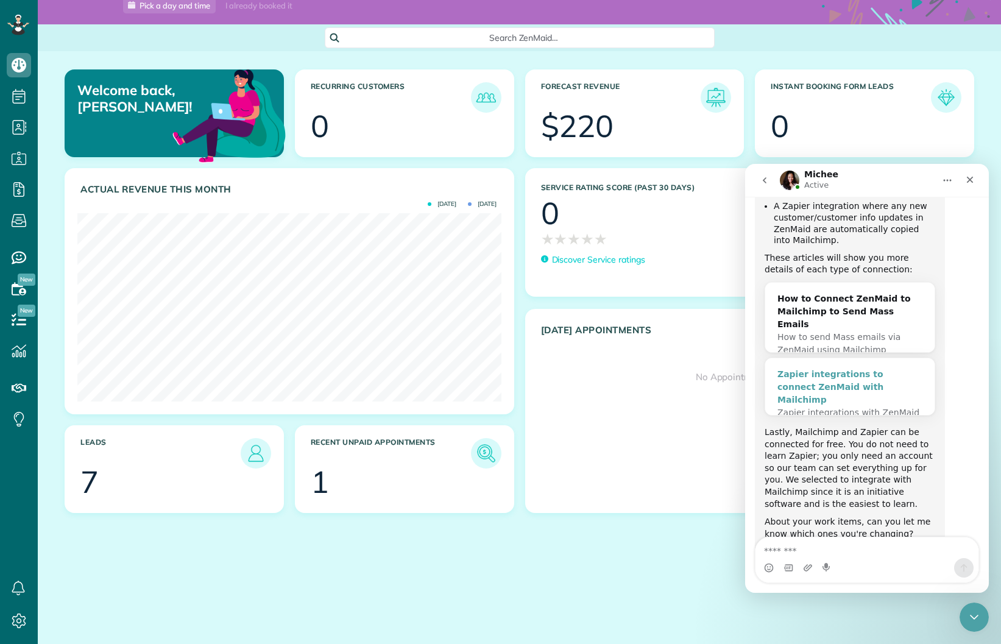
click at [836, 368] on div "Zapier integrations to connect ZenMaid with Mailchimp" at bounding box center [849, 387] width 145 height 38
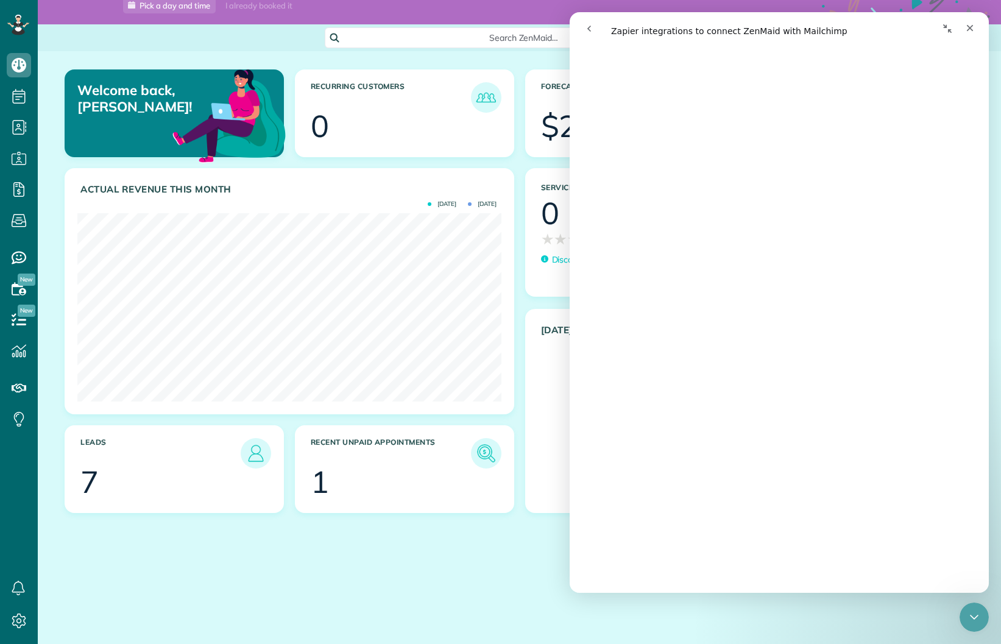
scroll to position [499, 0]
click at [592, 26] on icon "go back" at bounding box center [589, 29] width 10 height 10
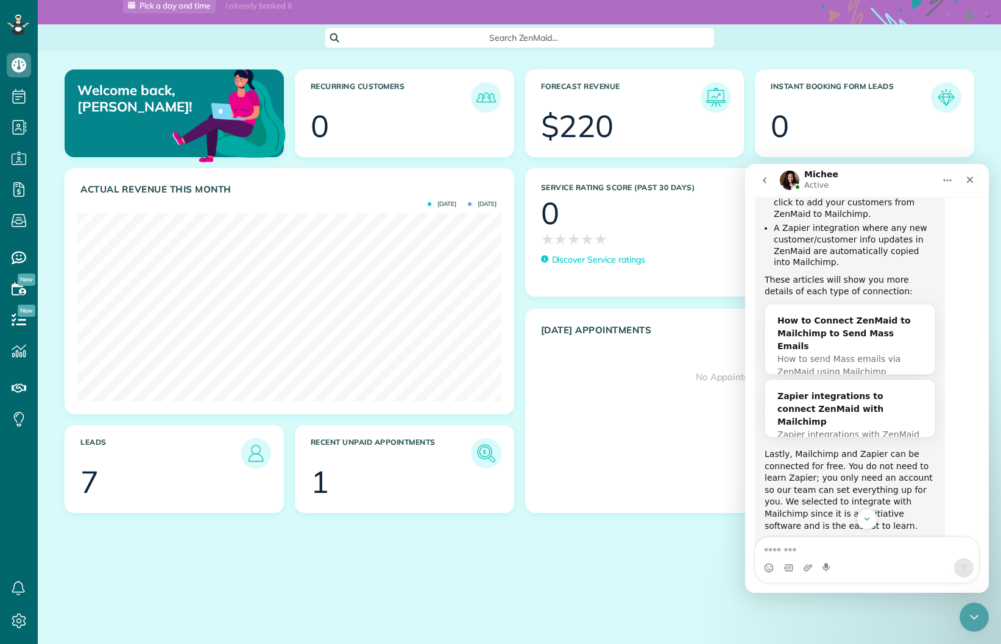
scroll to position [1216, 0]
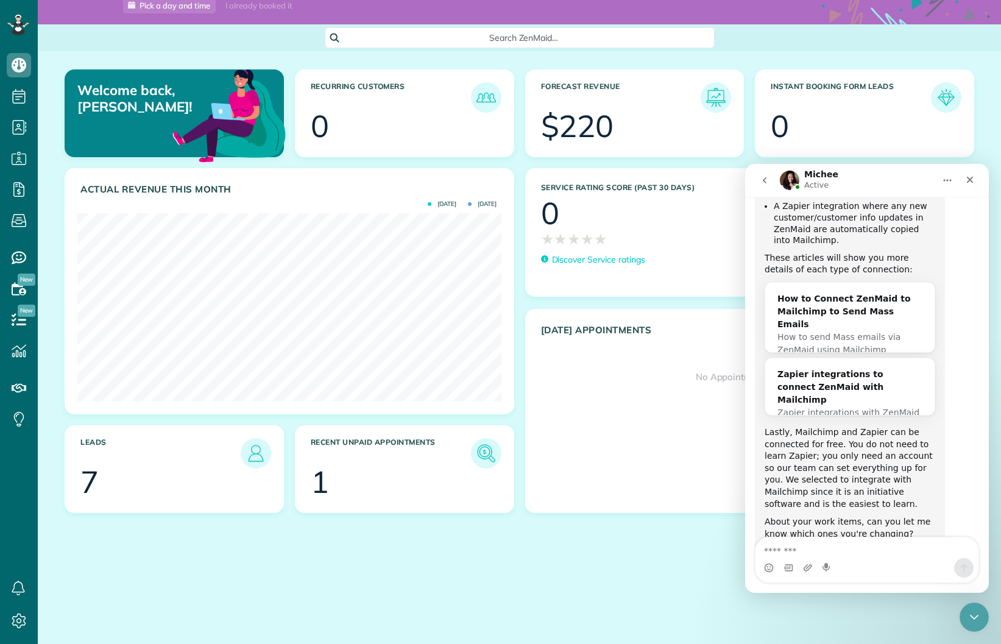
click at [827, 548] on textarea "Message…" at bounding box center [866, 547] width 223 height 21
type textarea "*********"
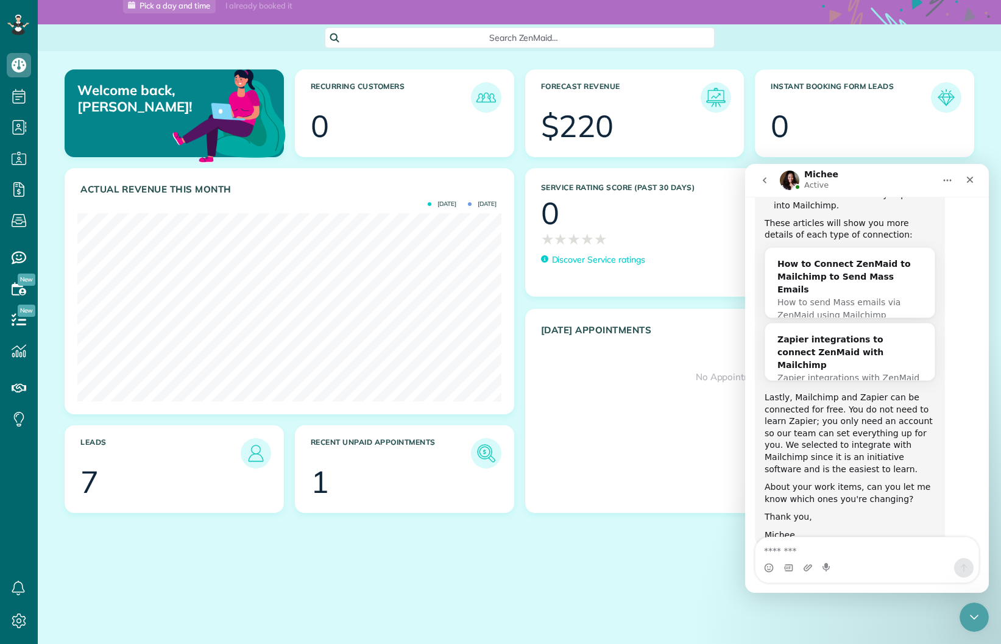
scroll to position [1252, 0]
type textarea "**********"
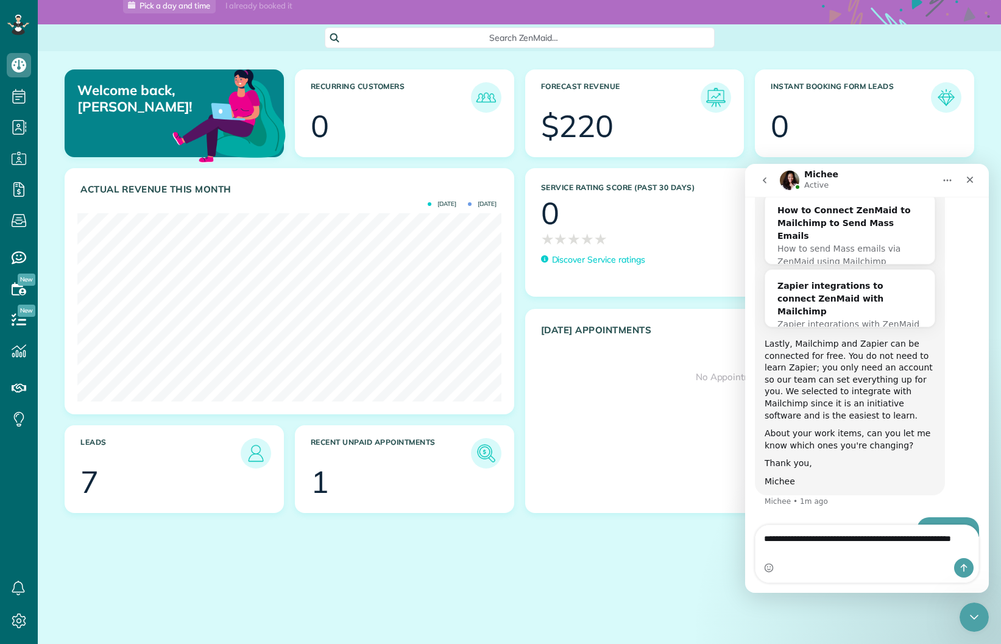
type textarea "**********"
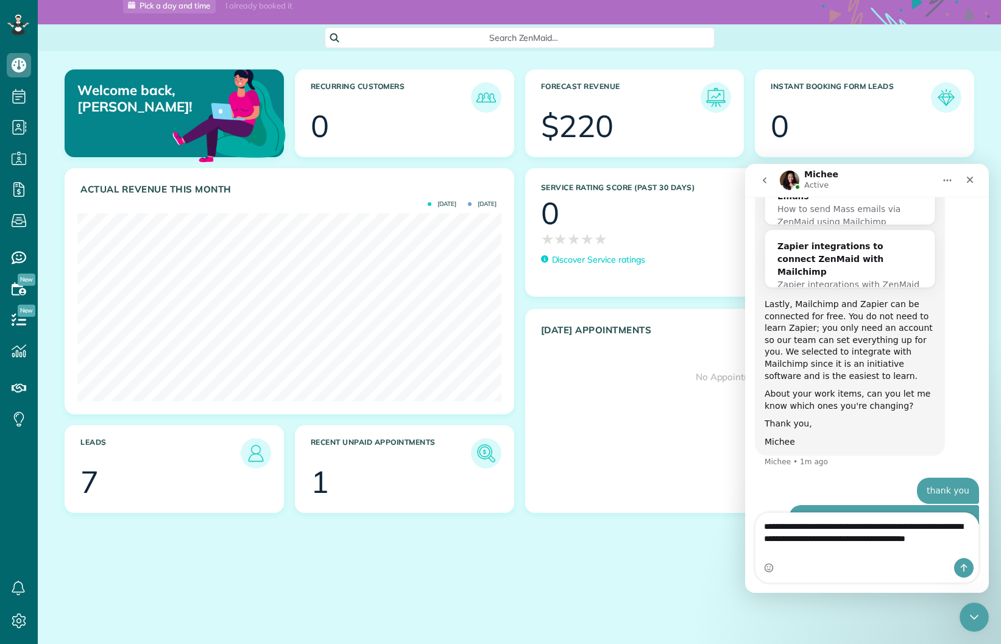
scroll to position [1356, 0]
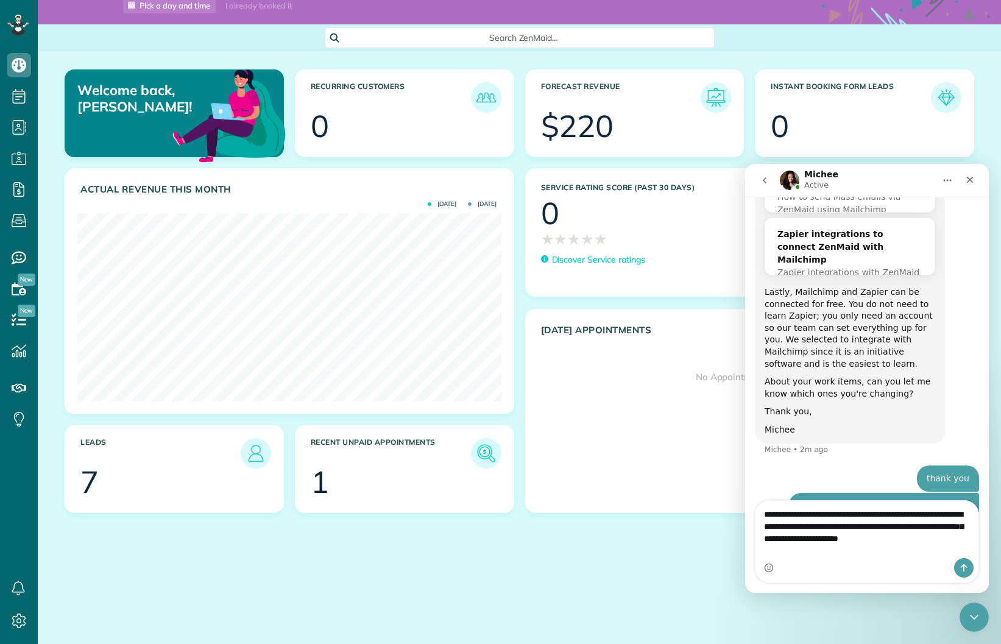
type textarea "**********"
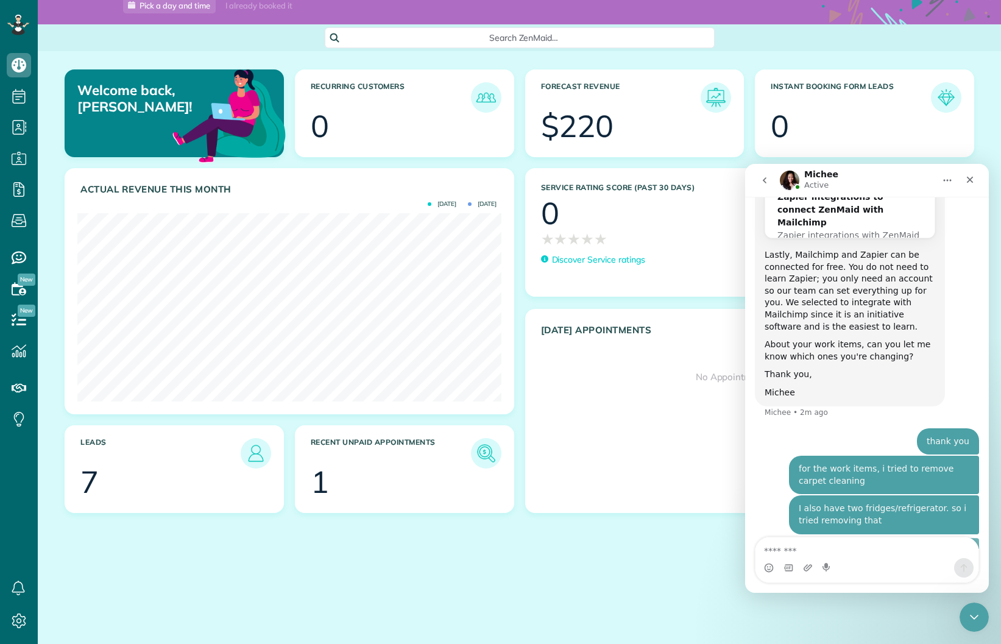
scroll to position [1395, 0]
click at [969, 177] on icon "Close" at bounding box center [970, 180] width 10 height 10
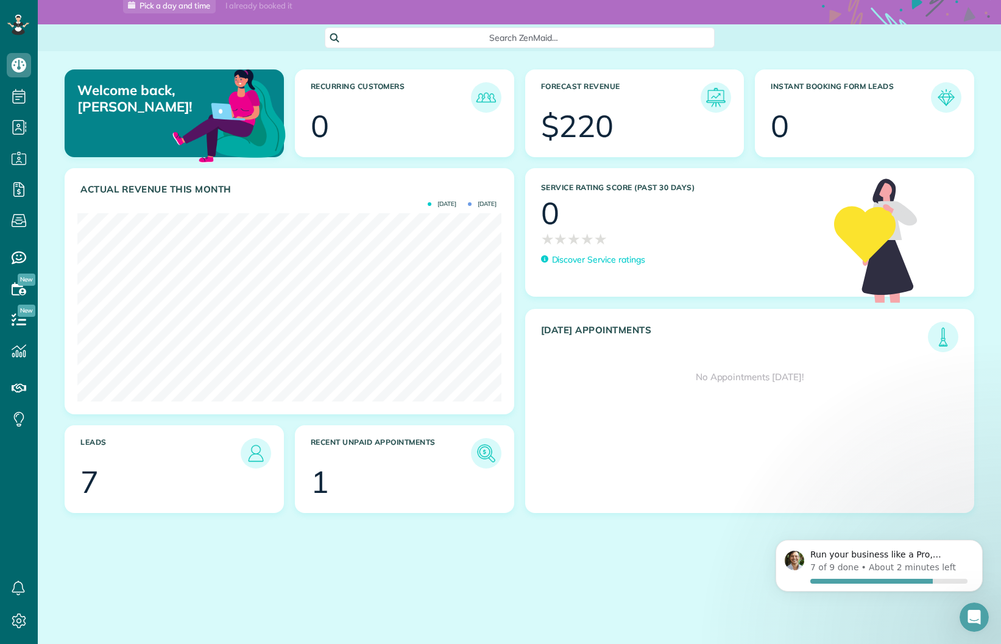
scroll to position [0, 0]
click at [585, 506] on div "Today's Appointments No Appointments today!" at bounding box center [750, 411] width 450 height 204
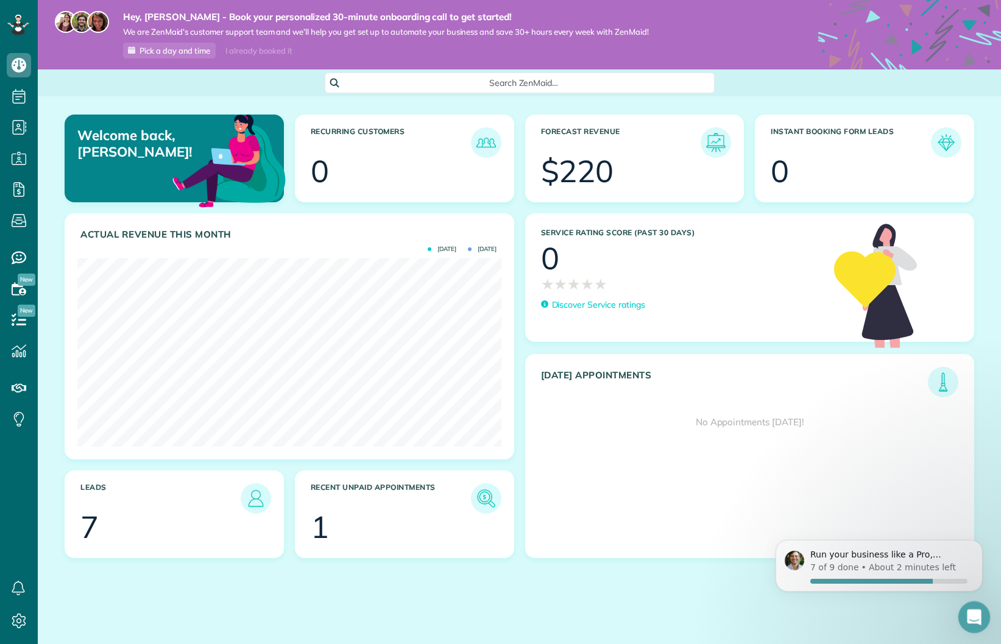
click at [983, 619] on div "Open Intercom Messenger" at bounding box center [972, 615] width 40 height 40
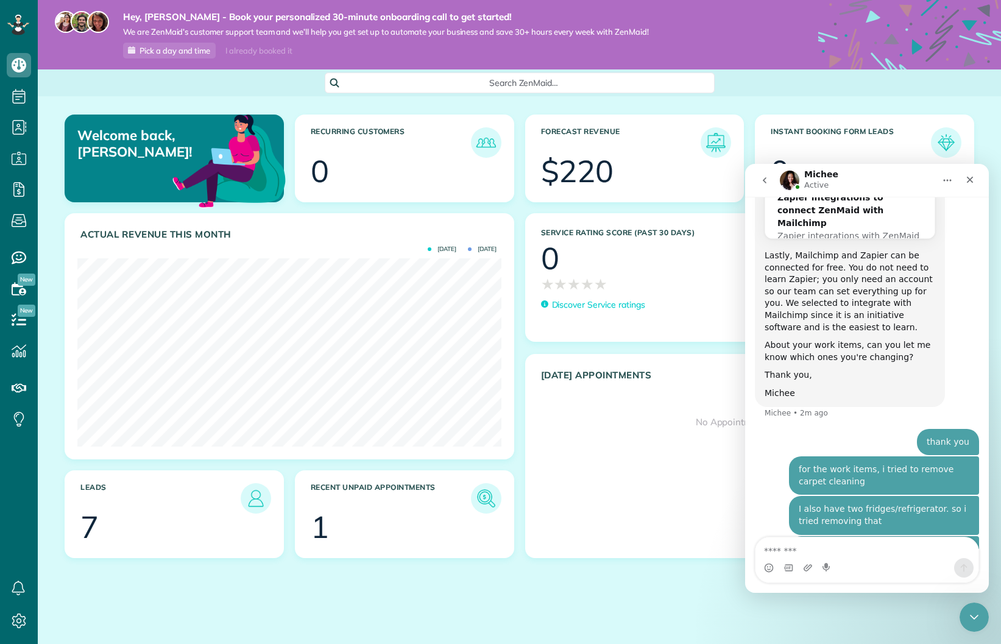
scroll to position [1395, 0]
drag, startPoint x: 975, startPoint y: 182, endPoint x: 1720, endPoint y: 345, distance: 762.8
click at [975, 182] on div "Close" at bounding box center [970, 180] width 22 height 22
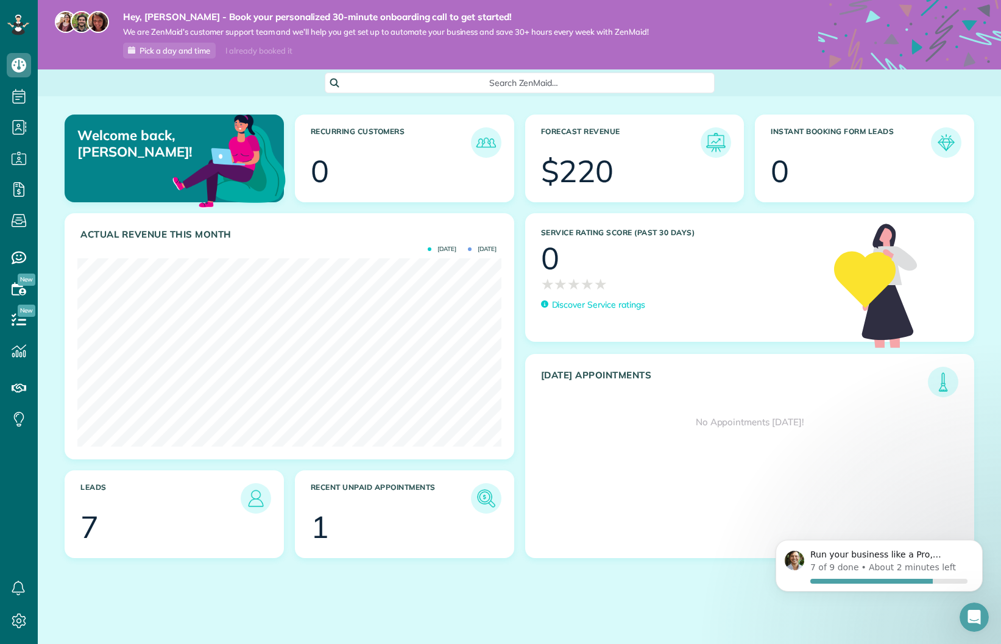
click at [979, 125] on div "Welcome back, Mathias! Recurring Customers 0 Forecast Revenue $220 Instant Book…" at bounding box center [519, 392] width 963 height 592
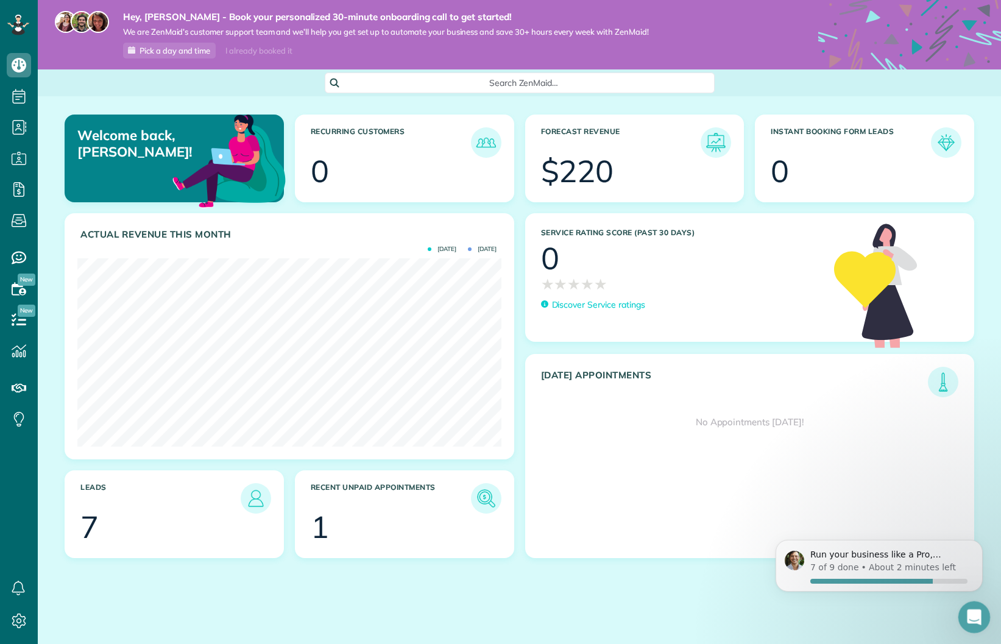
click at [969, 602] on div "Open Intercom Messenger" at bounding box center [972, 615] width 40 height 40
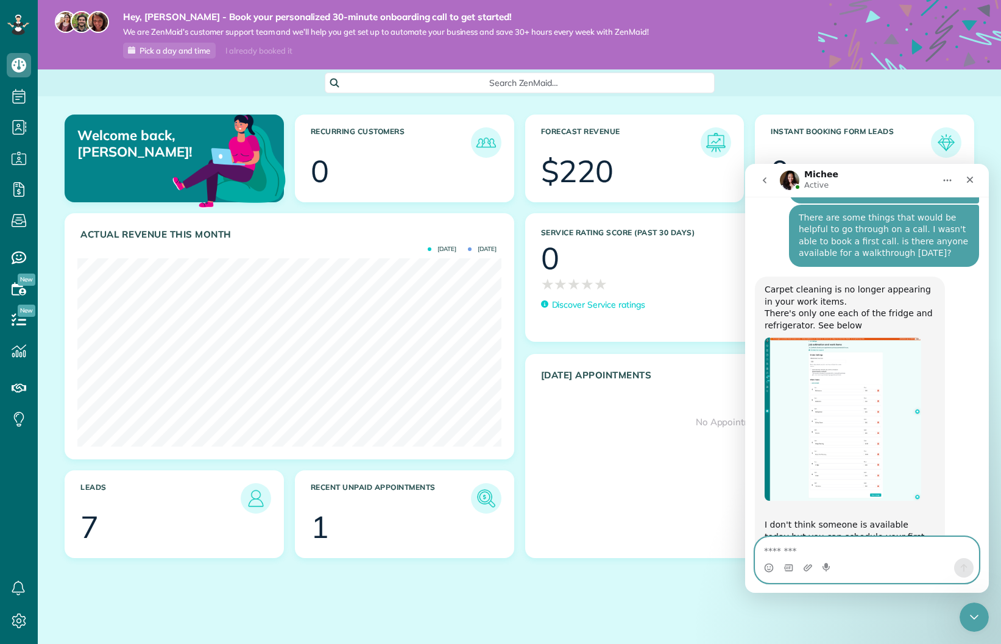
scroll to position [1738, 0]
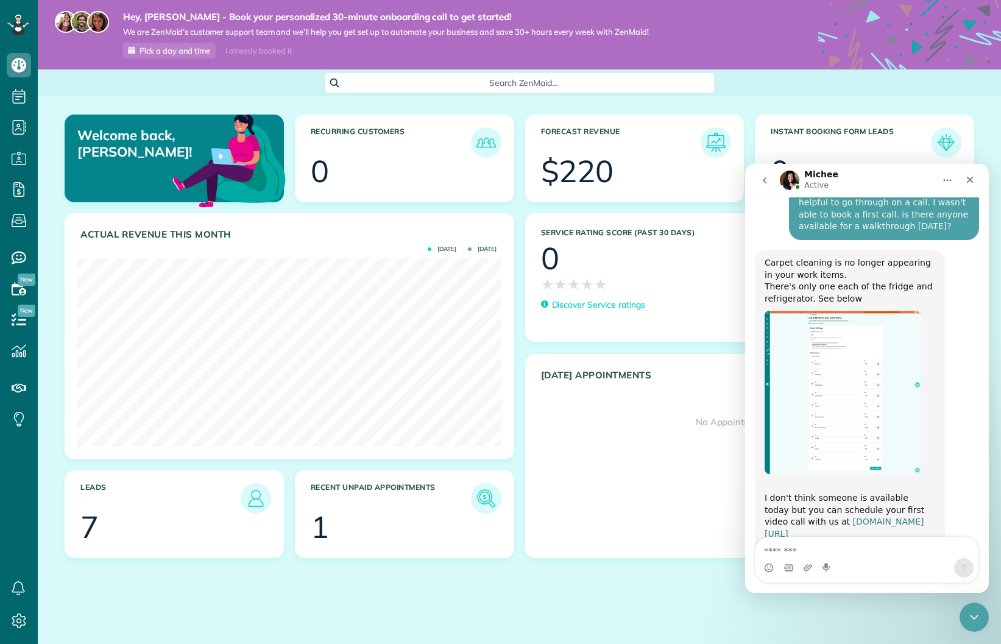
click at [861, 517] on link "[DOMAIN_NAME][URL]" at bounding box center [843, 528] width 159 height 22
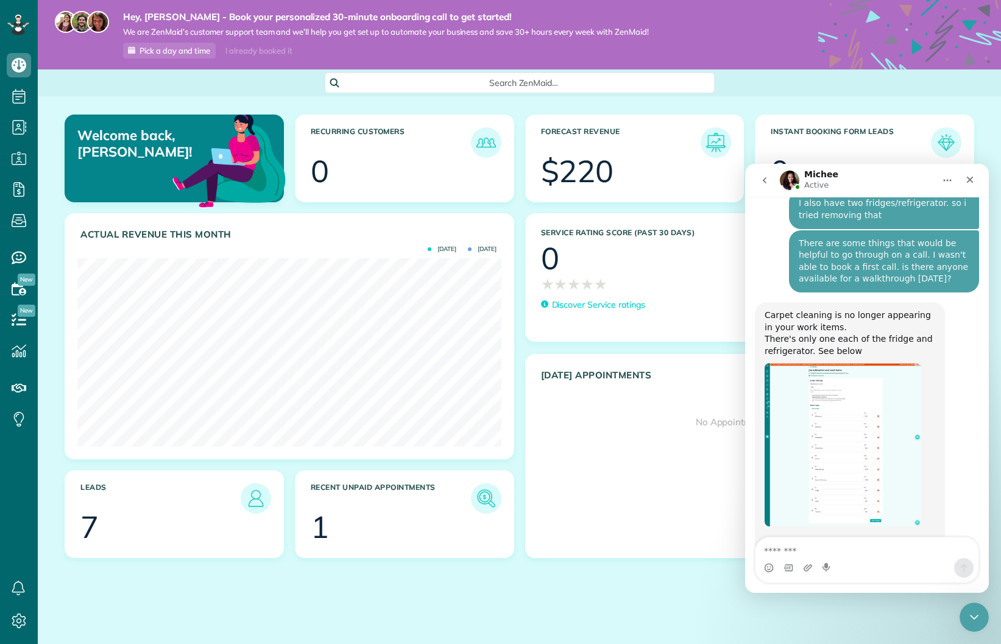
scroll to position [1685, 0]
click at [845, 384] on img "Michee says…" at bounding box center [842, 445] width 157 height 163
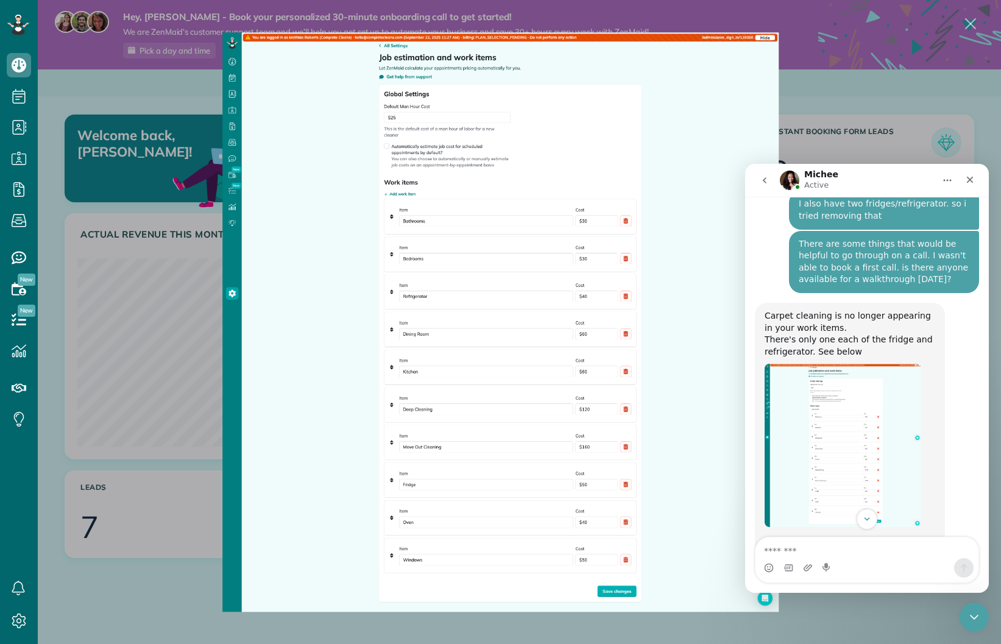
scroll to position [0, 0]
click at [870, 91] on div "Intercom messenger" at bounding box center [500, 322] width 1001 height 644
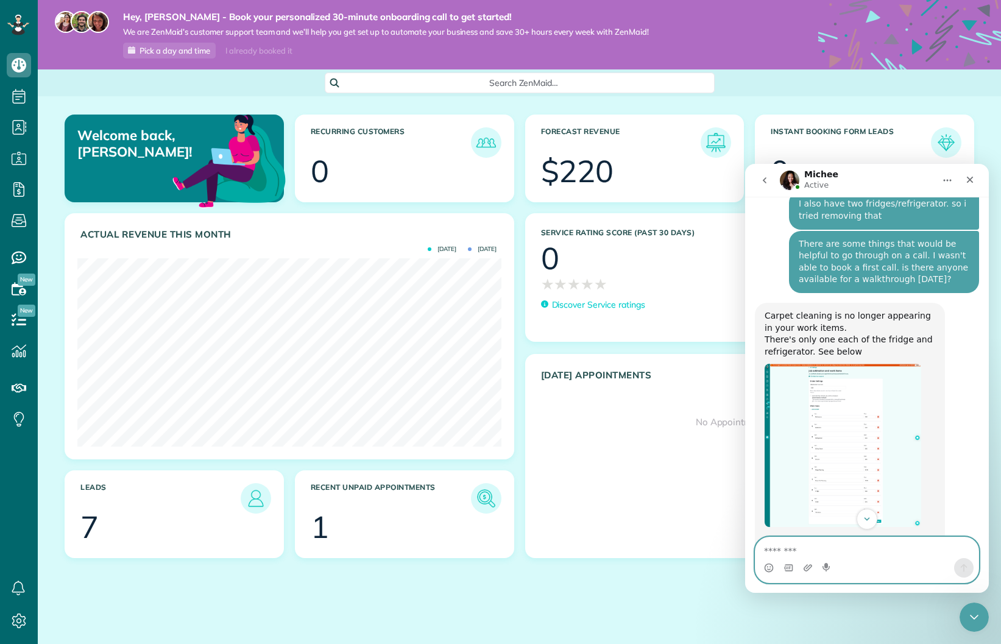
click at [827, 544] on textarea "Message…" at bounding box center [866, 547] width 223 height 21
type textarea "**********"
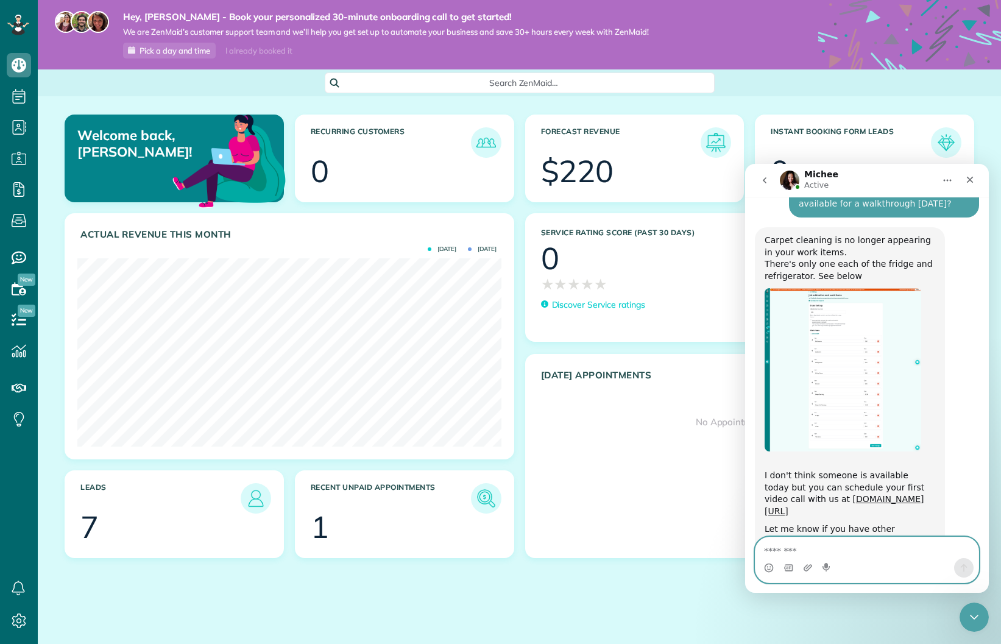
scroll to position [1787, 0]
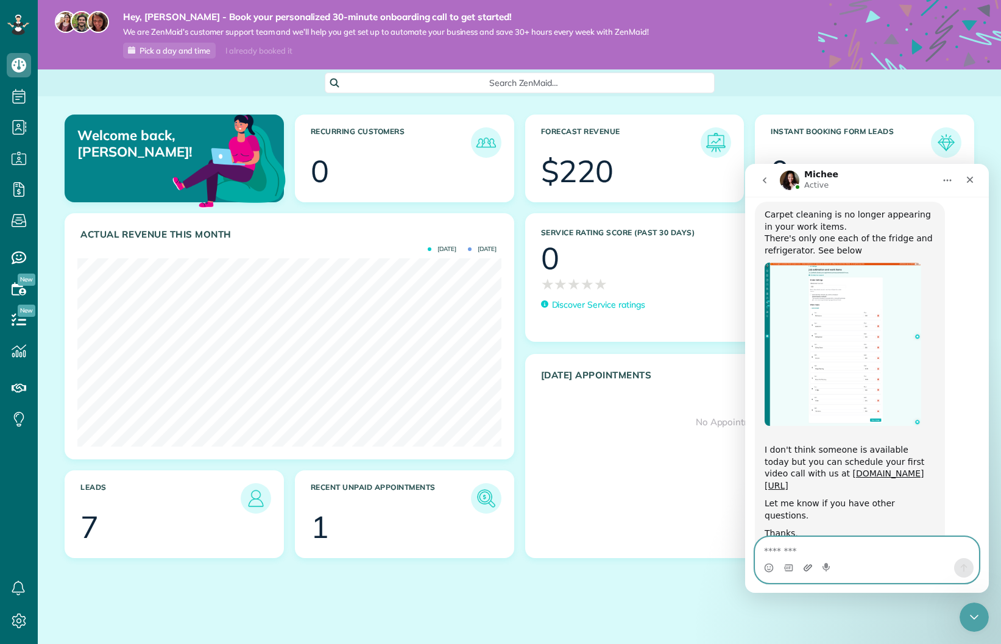
click at [807, 570] on icon "Upload attachment" at bounding box center [807, 567] width 9 height 7
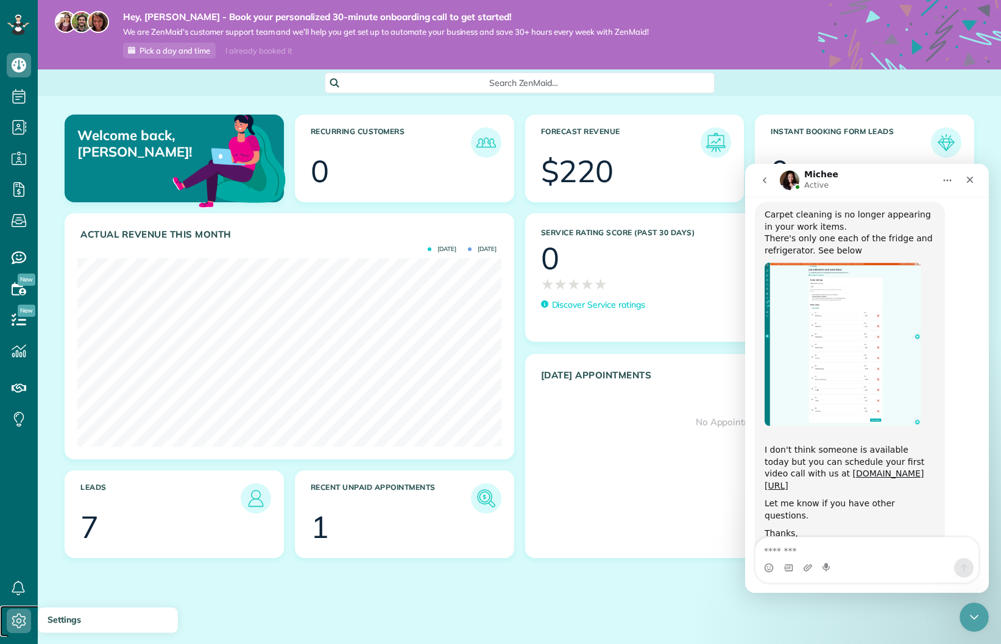
click at [21, 615] on icon at bounding box center [19, 621] width 24 height 24
click at [71, 618] on span "Settings" at bounding box center [65, 619] width 34 height 11
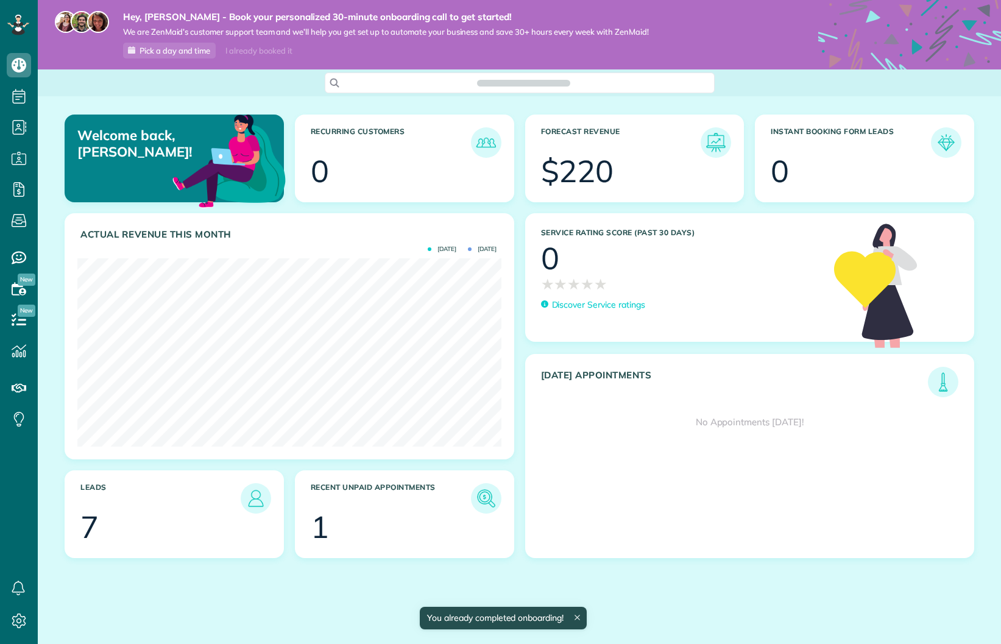
scroll to position [188, 423]
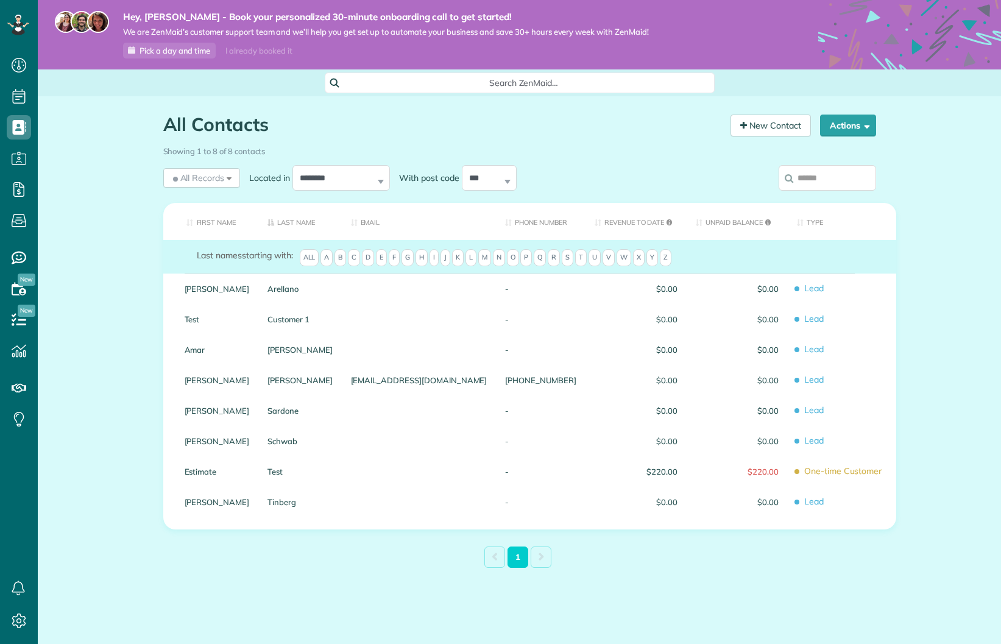
scroll to position [5, 5]
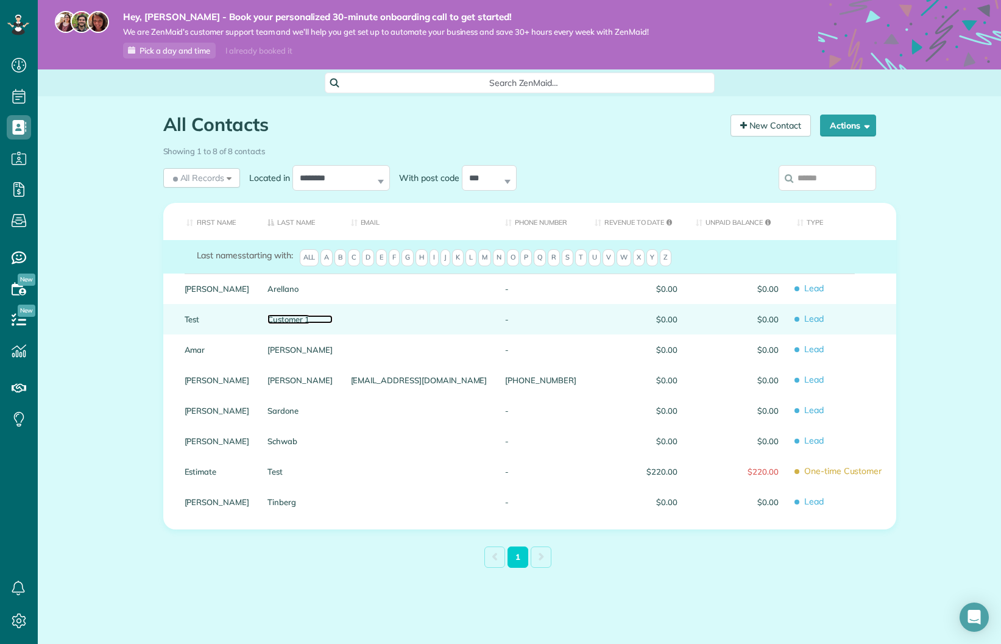
click at [322, 321] on link "Customer 1" at bounding box center [299, 319] width 65 height 9
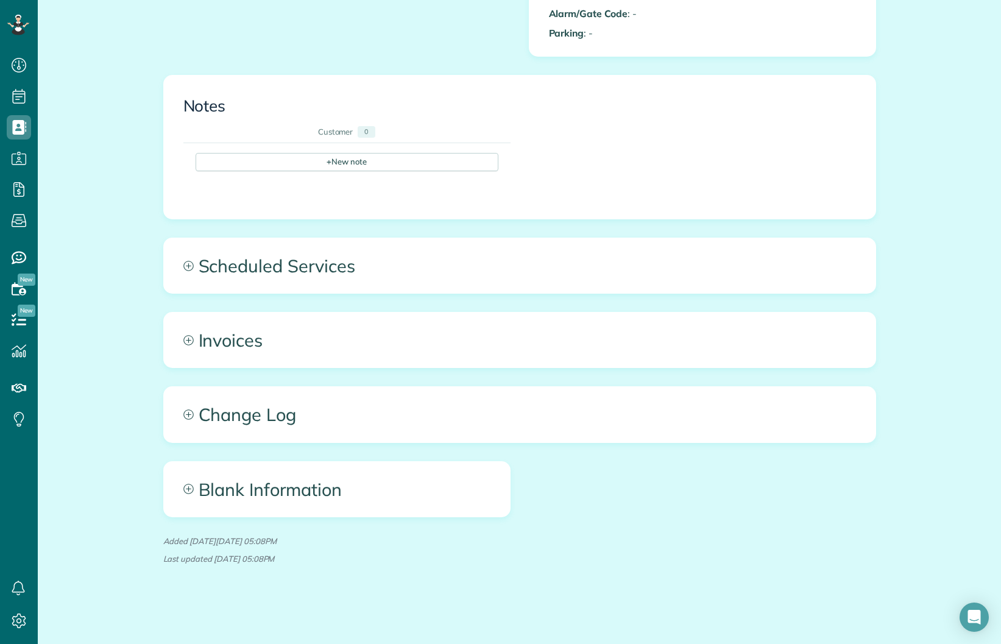
scroll to position [392, 0]
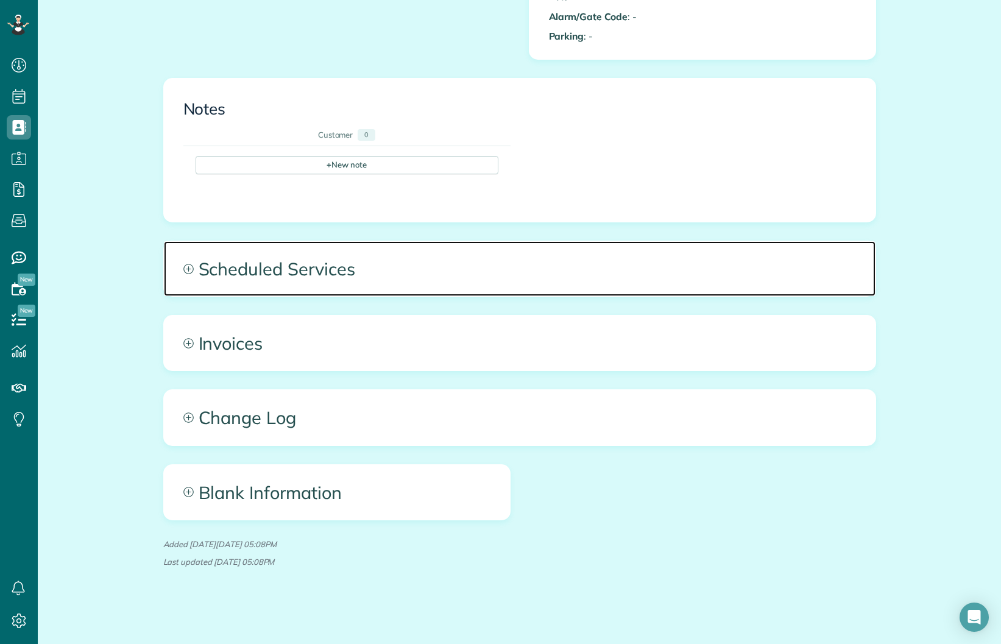
click at [291, 273] on span "Scheduled Services" at bounding box center [519, 268] width 711 height 55
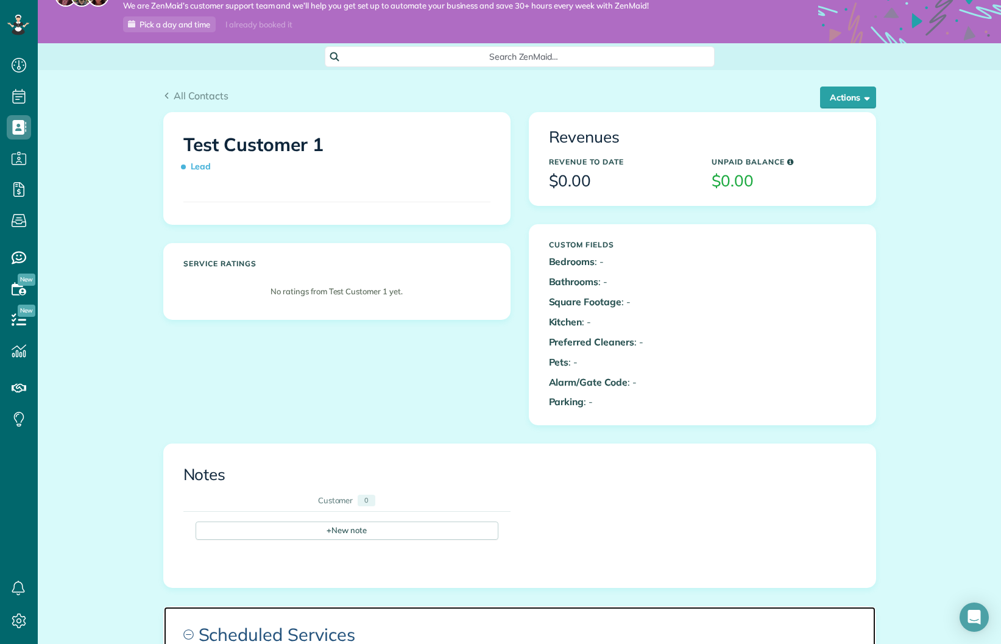
scroll to position [0, 0]
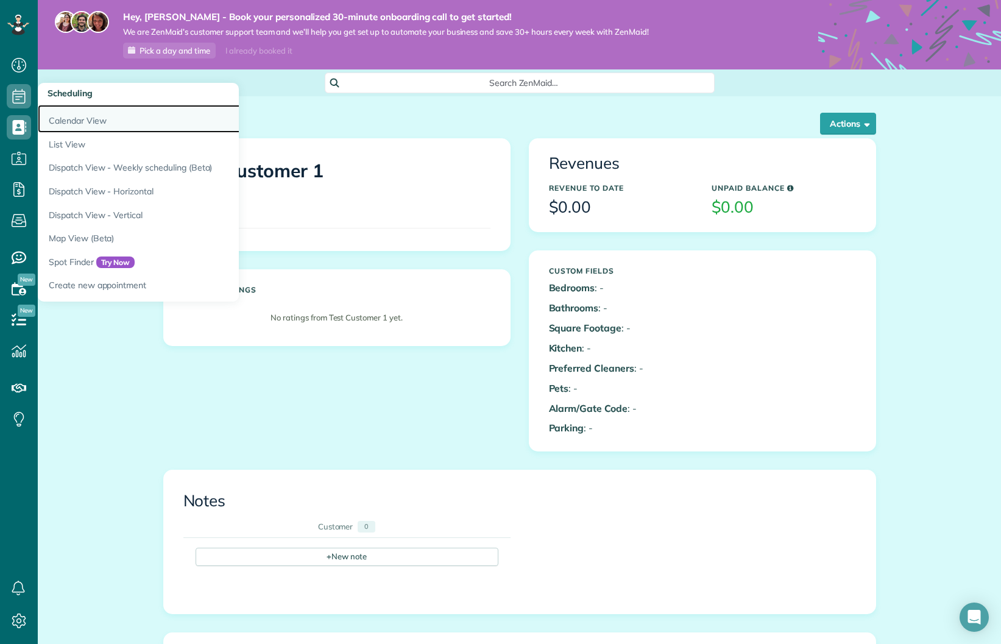
click at [69, 118] on link "Calendar View" at bounding box center [190, 119] width 305 height 28
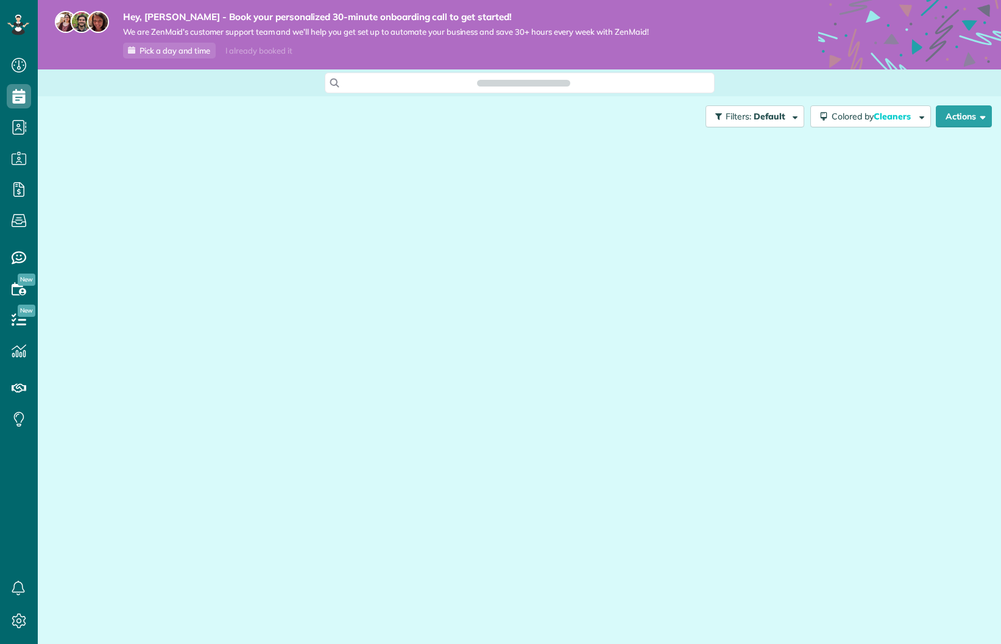
scroll to position [5, 5]
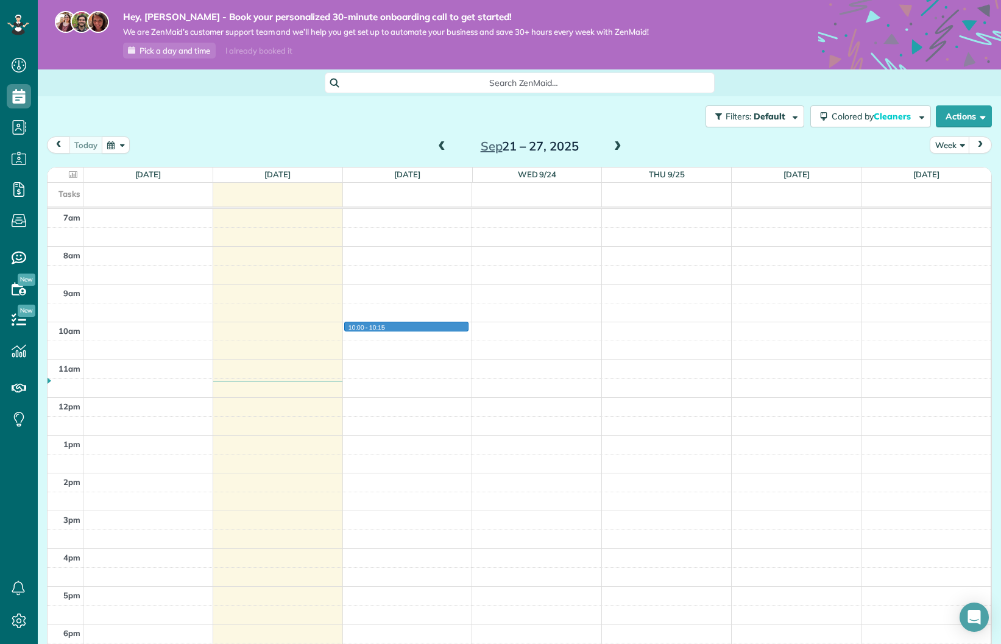
click at [381, 326] on div "7am 8am 9am 10am 11am 12pm 1pm 2pm 3pm 4pm 5pm 6pm 10:00 - 10:15" at bounding box center [519, 463] width 943 height 509
click at [0, 0] on div at bounding box center [0, 0] width 0 height 0
click at [378, 331] on div "7am 8am 9am 10am 11am 12pm 1pm 2pm 3pm 4pm 5pm 6pm 10:00 - 10:15" at bounding box center [519, 463] width 943 height 509
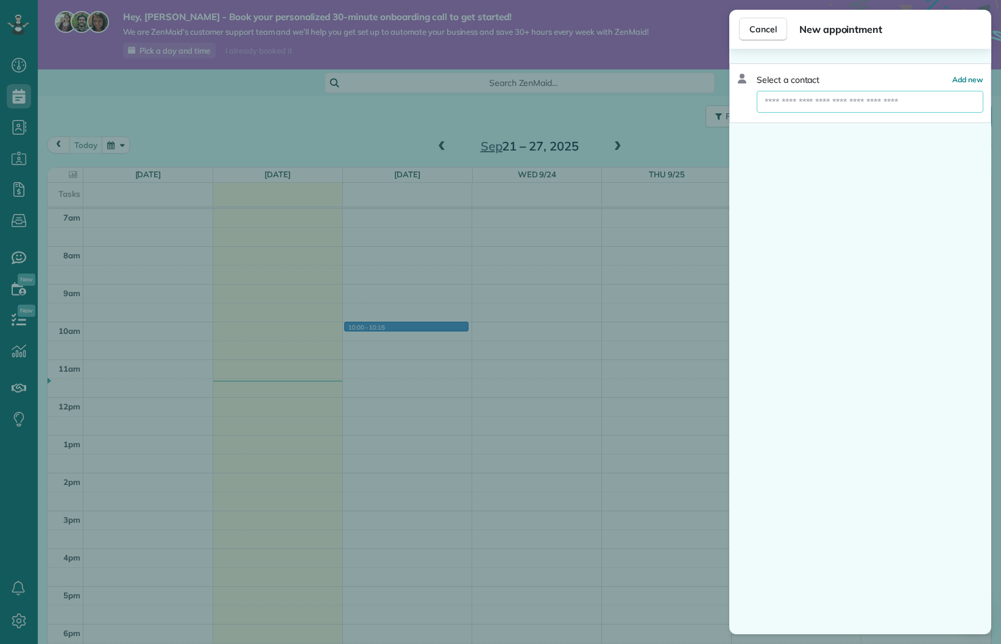
click at [844, 101] on input "text" at bounding box center [870, 102] width 227 height 22
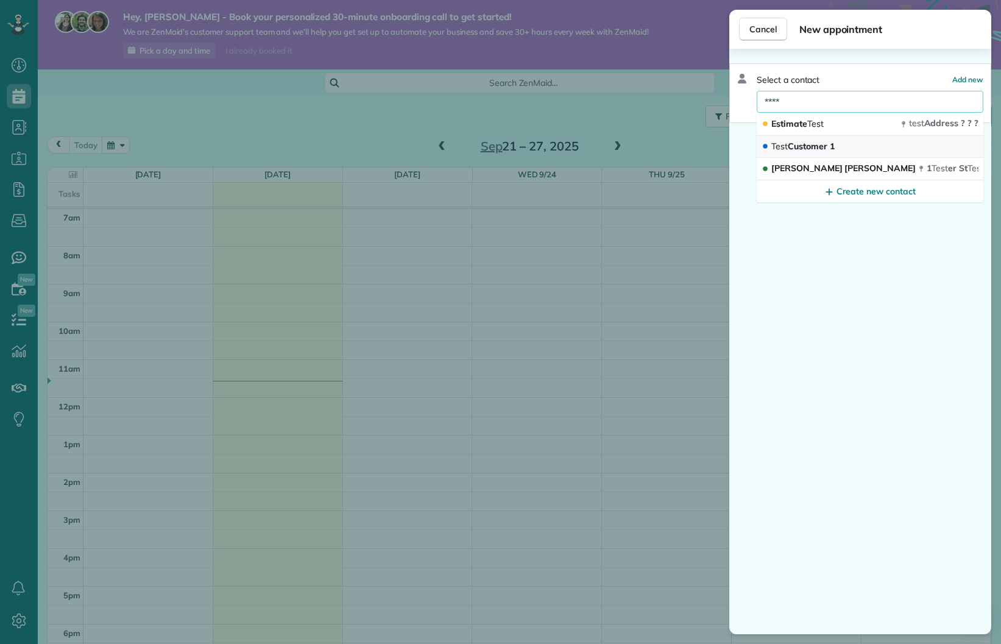
type input "****"
click at [831, 146] on span "Test Customer 1" at bounding box center [802, 146] width 63 height 11
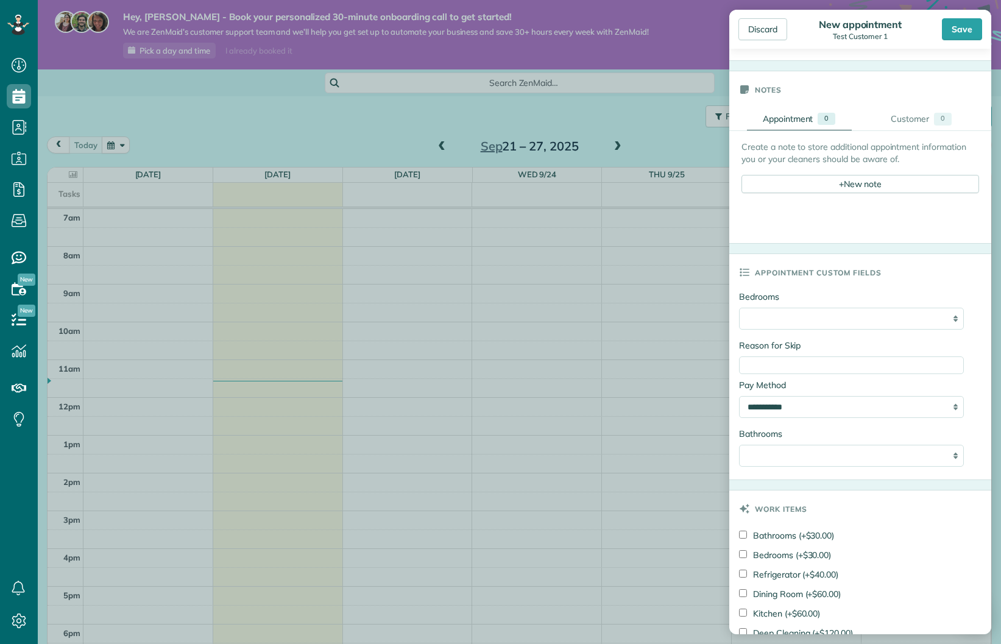
scroll to position [657, 0]
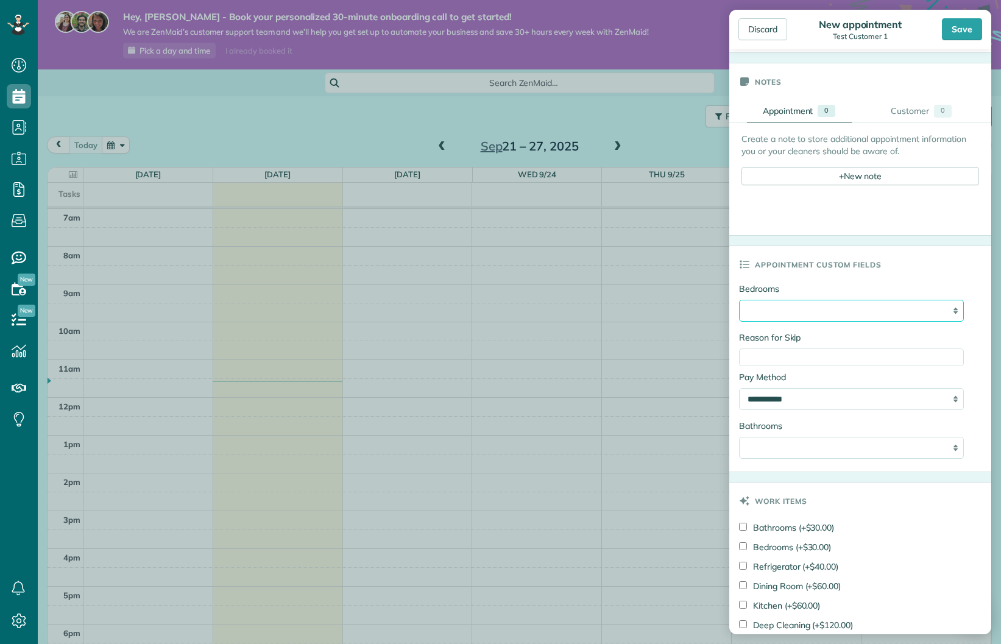
click at [943, 316] on select "**********" at bounding box center [851, 311] width 225 height 22
select select "**********"
click at [739, 309] on select "**********" at bounding box center [851, 311] width 225 height 22
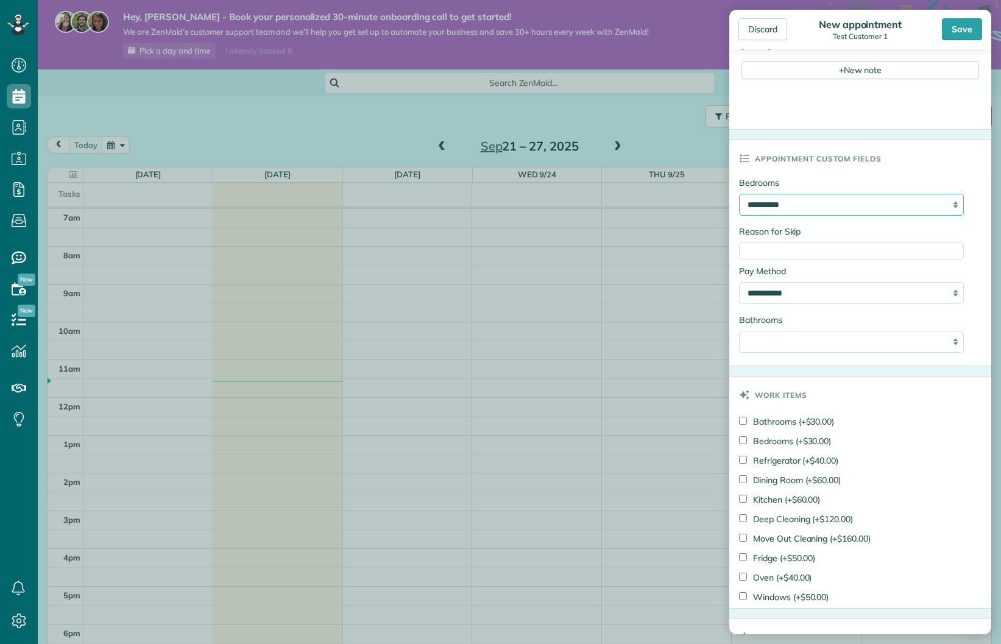
scroll to position [761, 0]
click at [924, 261] on input "Reason for Skip" at bounding box center [851, 253] width 225 height 18
click at [948, 306] on select "**********" at bounding box center [851, 295] width 225 height 22
click at [954, 355] on div "**********" at bounding box center [851, 344] width 225 height 22
click at [952, 350] on div "**********" at bounding box center [851, 344] width 225 height 22
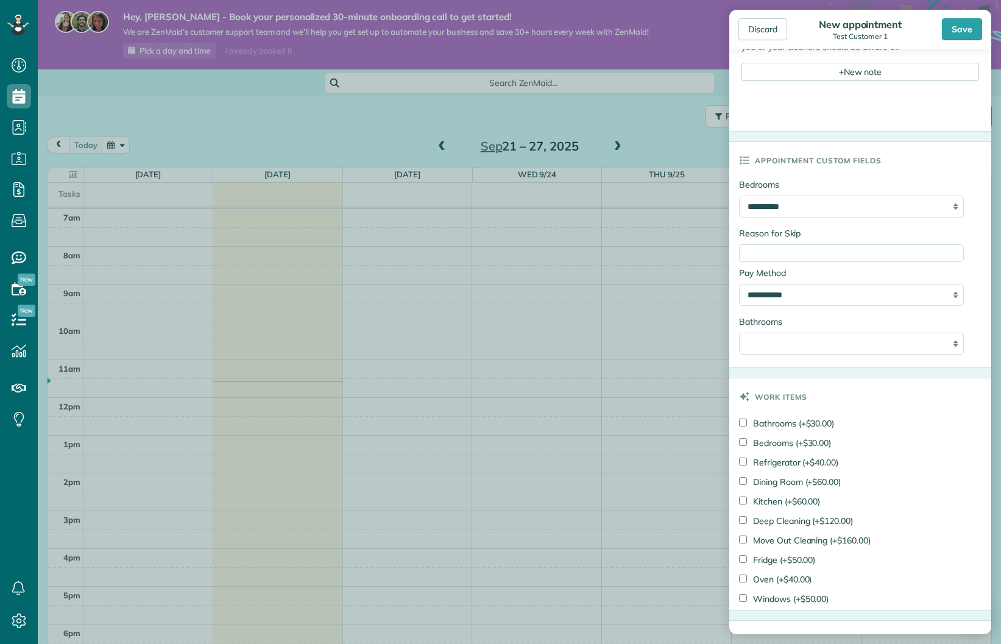
click at [956, 350] on div "**********" at bounding box center [851, 344] width 225 height 22
click at [956, 355] on div "**********" at bounding box center [851, 344] width 225 height 22
click at [771, 351] on select "**********" at bounding box center [851, 344] width 225 height 22
select select "**********"
click at [739, 344] on select "**********" at bounding box center [851, 344] width 225 height 22
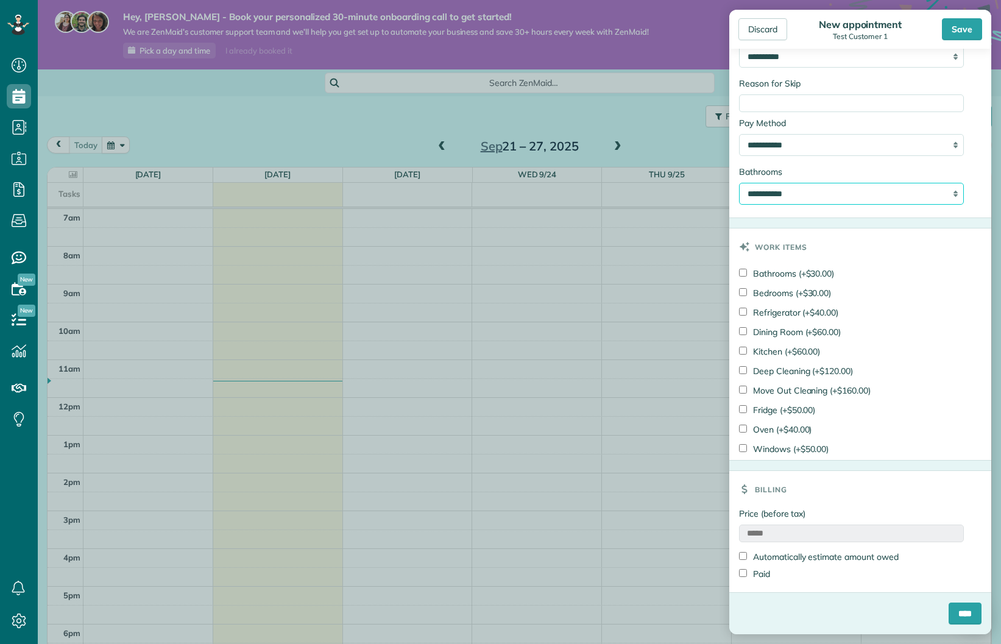
scroll to position [922, 0]
click at [749, 246] on icon at bounding box center [742, 246] width 26 height 37
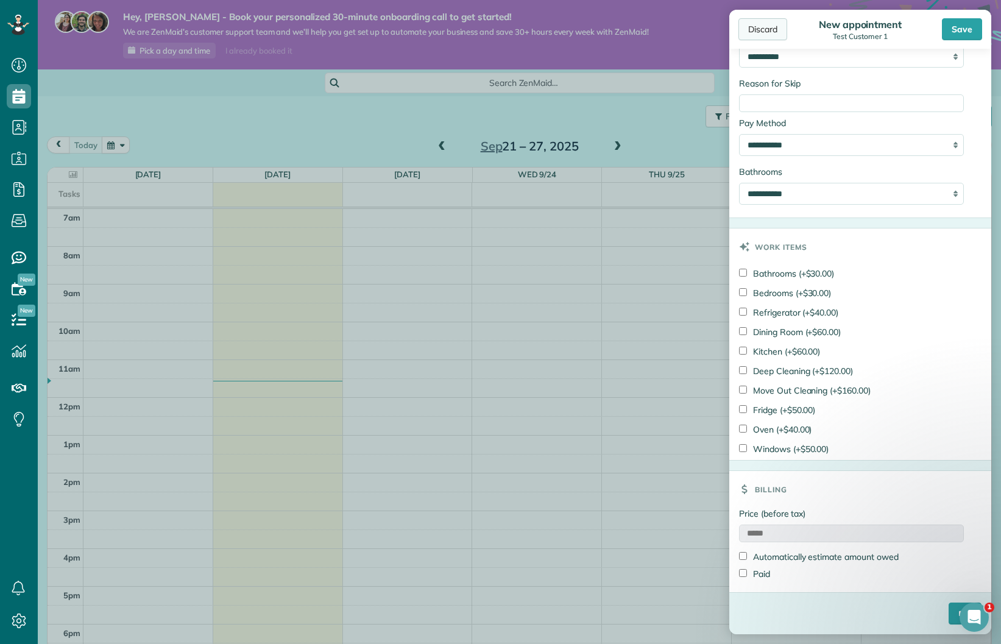
scroll to position [0, 0]
click at [976, 608] on div "Open Intercom Messenger" at bounding box center [972, 615] width 40 height 40
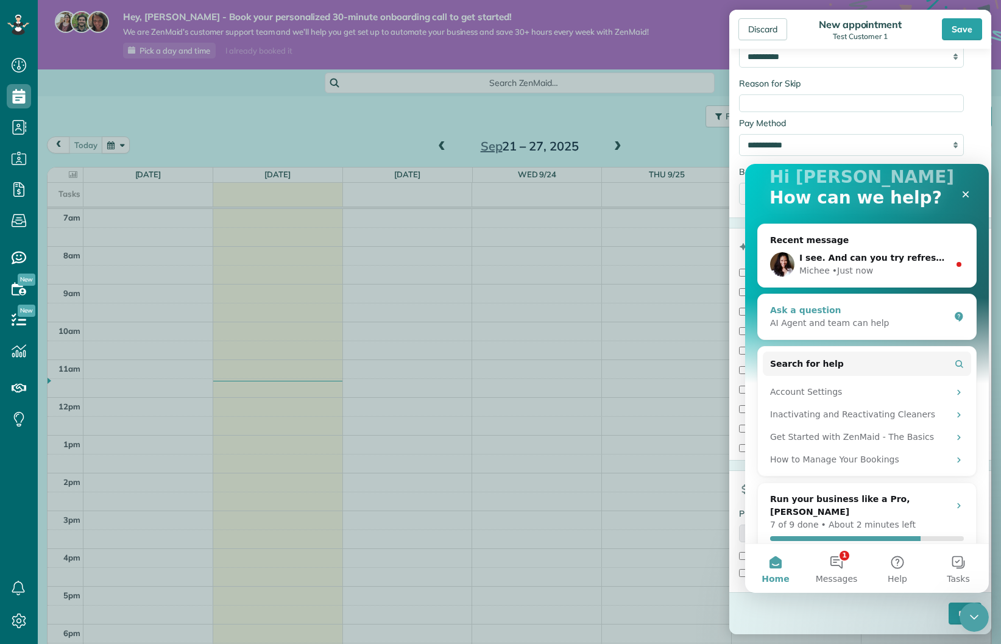
scroll to position [88, 0]
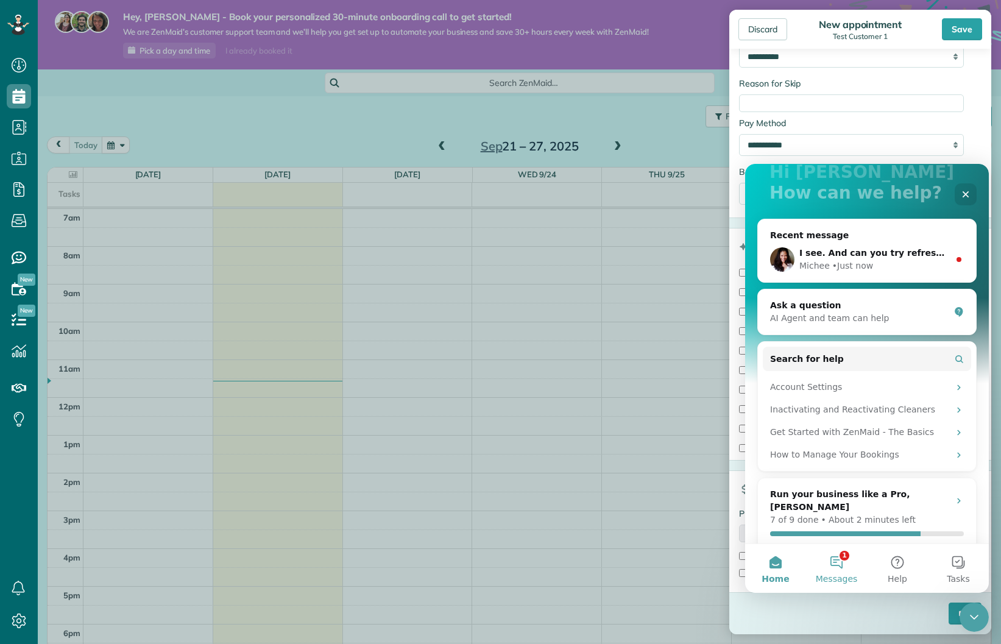
click at [849, 576] on span "Messages" at bounding box center [837, 578] width 42 height 9
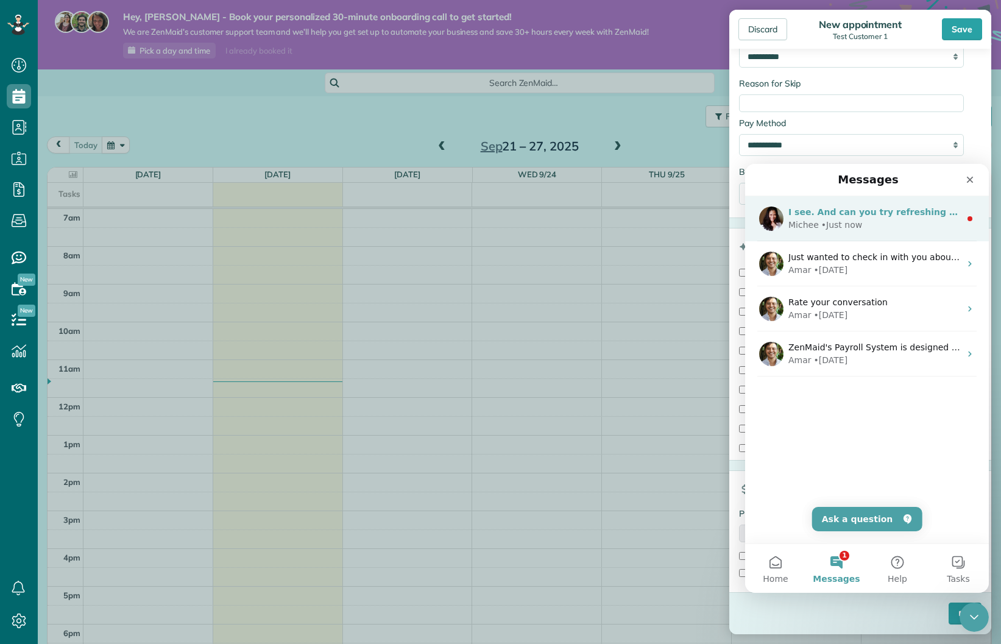
click at [901, 226] on div "Michee • Just now" at bounding box center [874, 225] width 172 height 13
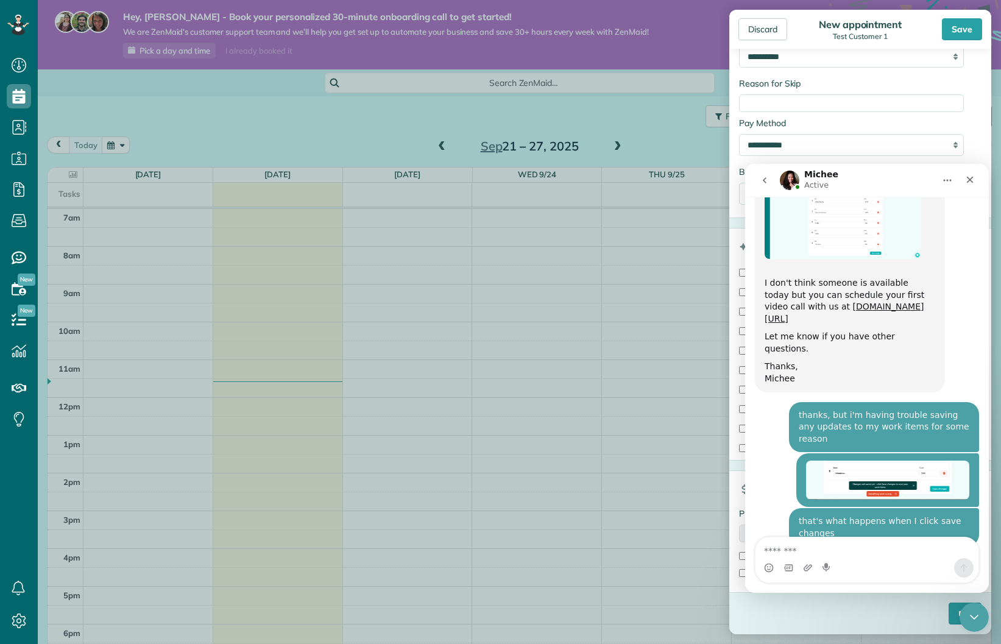
scroll to position [1961, 0]
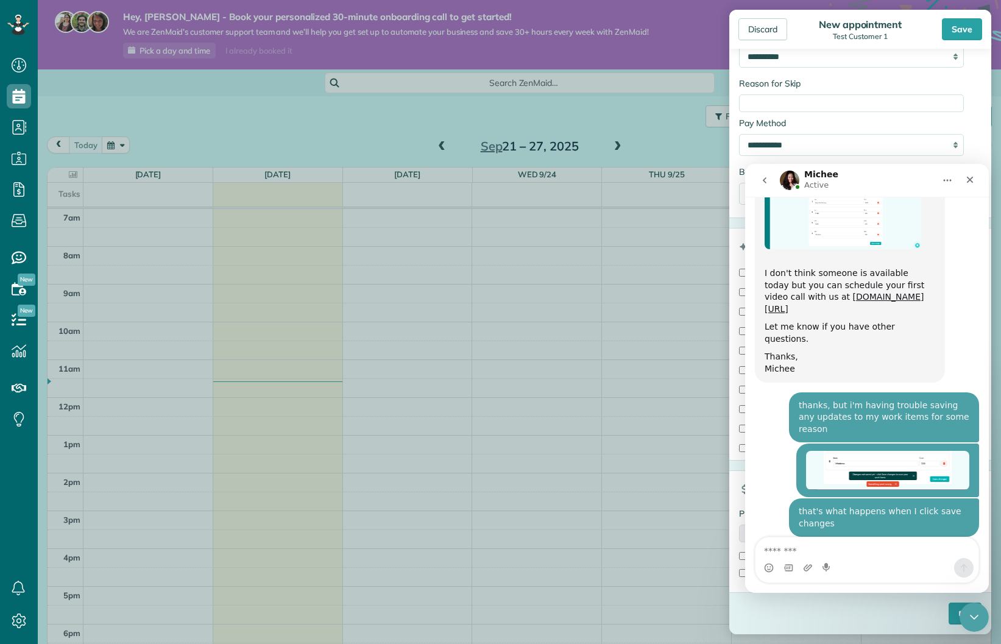
click at [847, 546] on textarea "Message…" at bounding box center [866, 547] width 223 height 21
type textarea "**********"
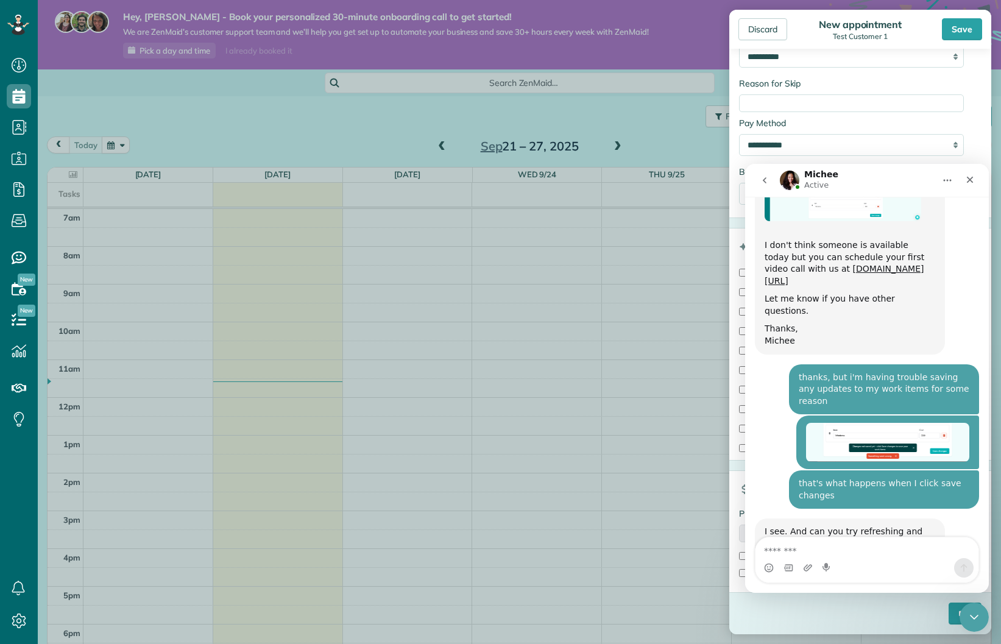
click at [602, 381] on div "Discard New appointment Test Customer 1 Save Status Active Leads Estimate Stand…" at bounding box center [500, 322] width 1001 height 644
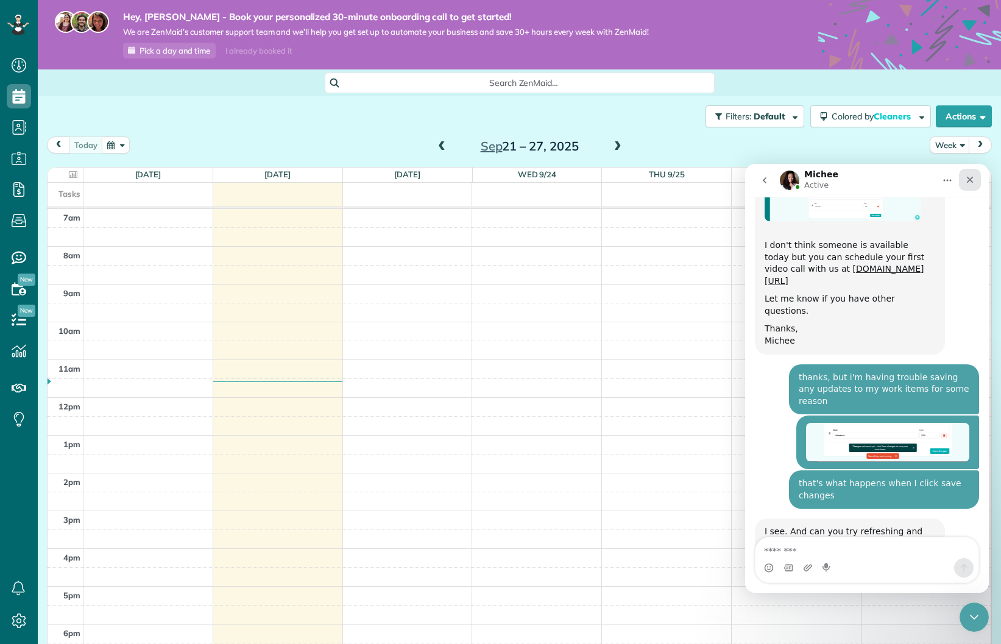
click at [970, 180] on icon "Close" at bounding box center [970, 180] width 7 height 7
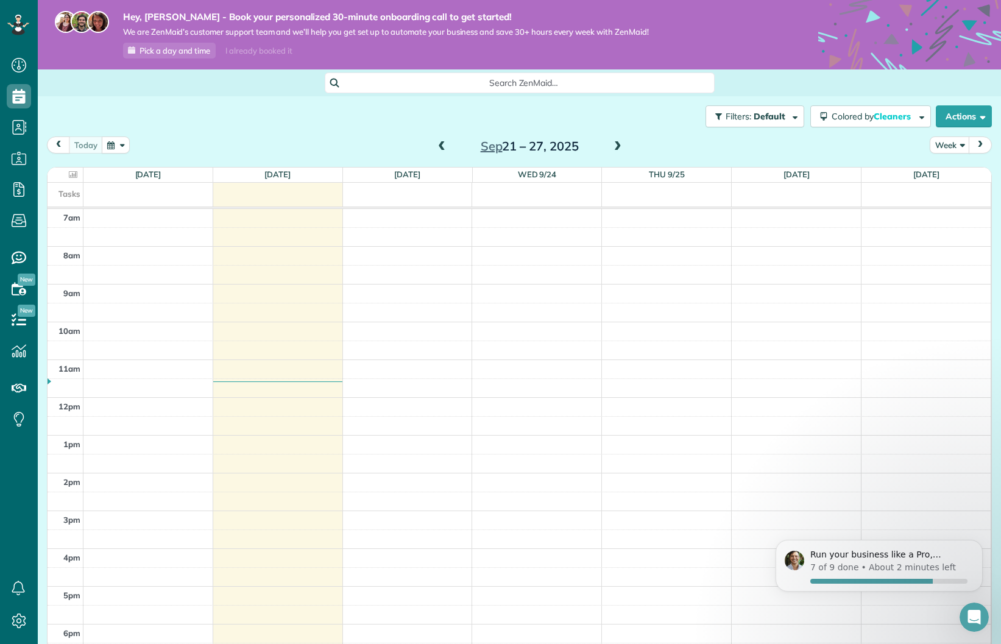
scroll to position [1, 0]
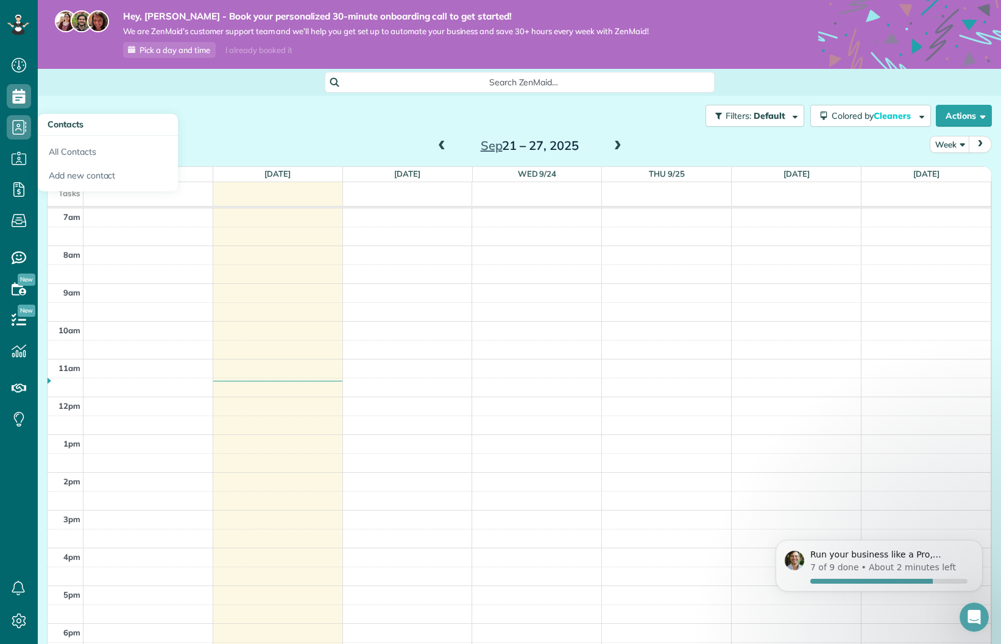
click at [435, 387] on td at bounding box center [537, 387] width 908 height 19
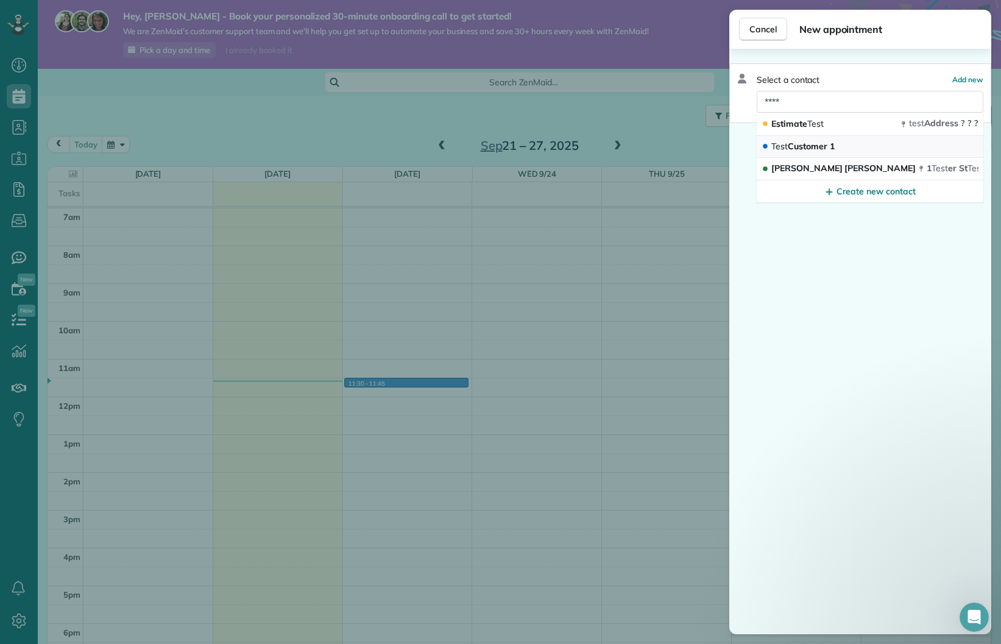
click at [810, 146] on span "Test Customer 1" at bounding box center [802, 146] width 63 height 11
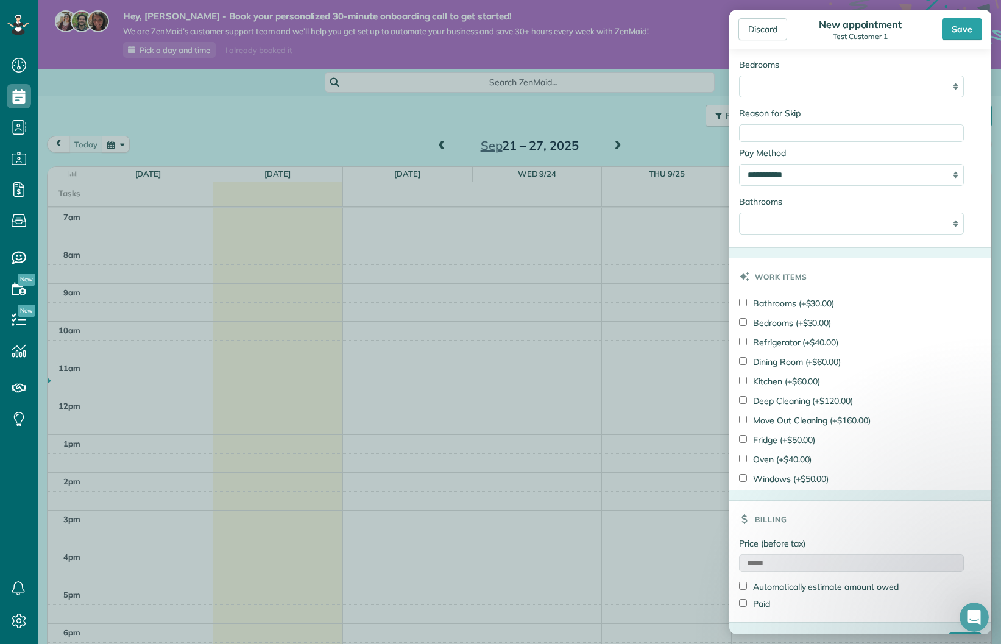
scroll to position [924, 0]
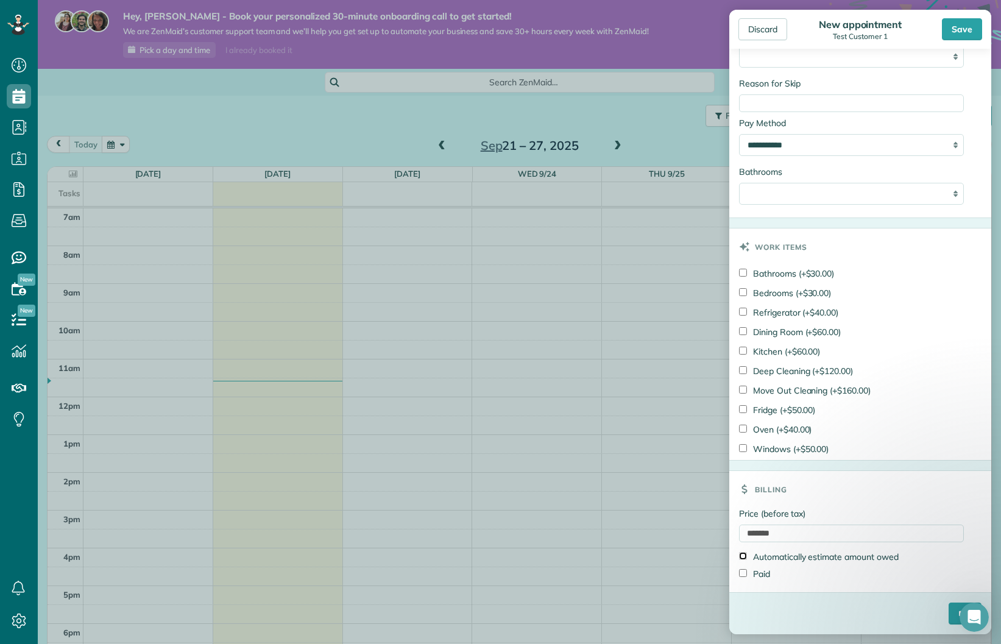
type input "*******"
drag, startPoint x: 796, startPoint y: 531, endPoint x: 733, endPoint y: 523, distance: 63.2
click at [733, 523] on div "Price (before tax) ******* Automatically estimate amount owed Paid" at bounding box center [860, 549] width 262 height 85
click at [750, 25] on div "Discard" at bounding box center [762, 29] width 49 height 22
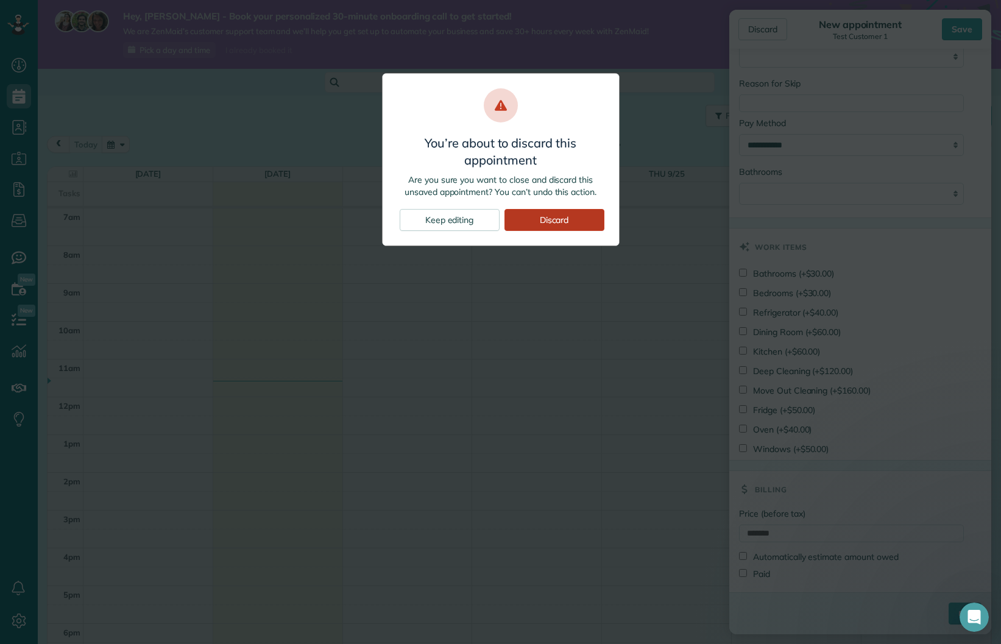
click at [544, 221] on div "Discard" at bounding box center [554, 220] width 100 height 22
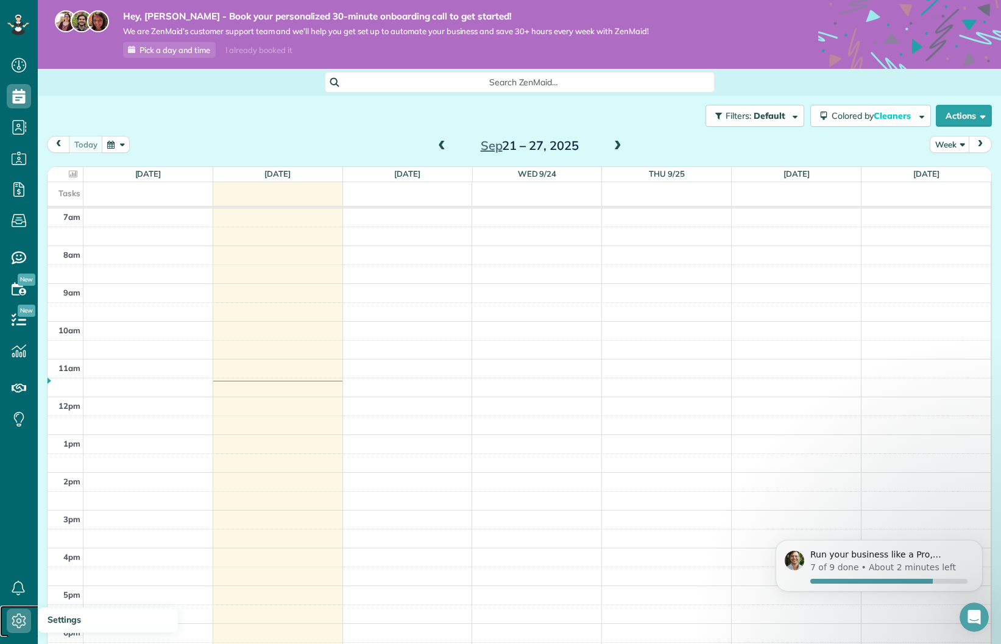
click at [16, 615] on icon at bounding box center [19, 621] width 24 height 24
